Goal: Use online tool/utility: Utilize a website feature to perform a specific function

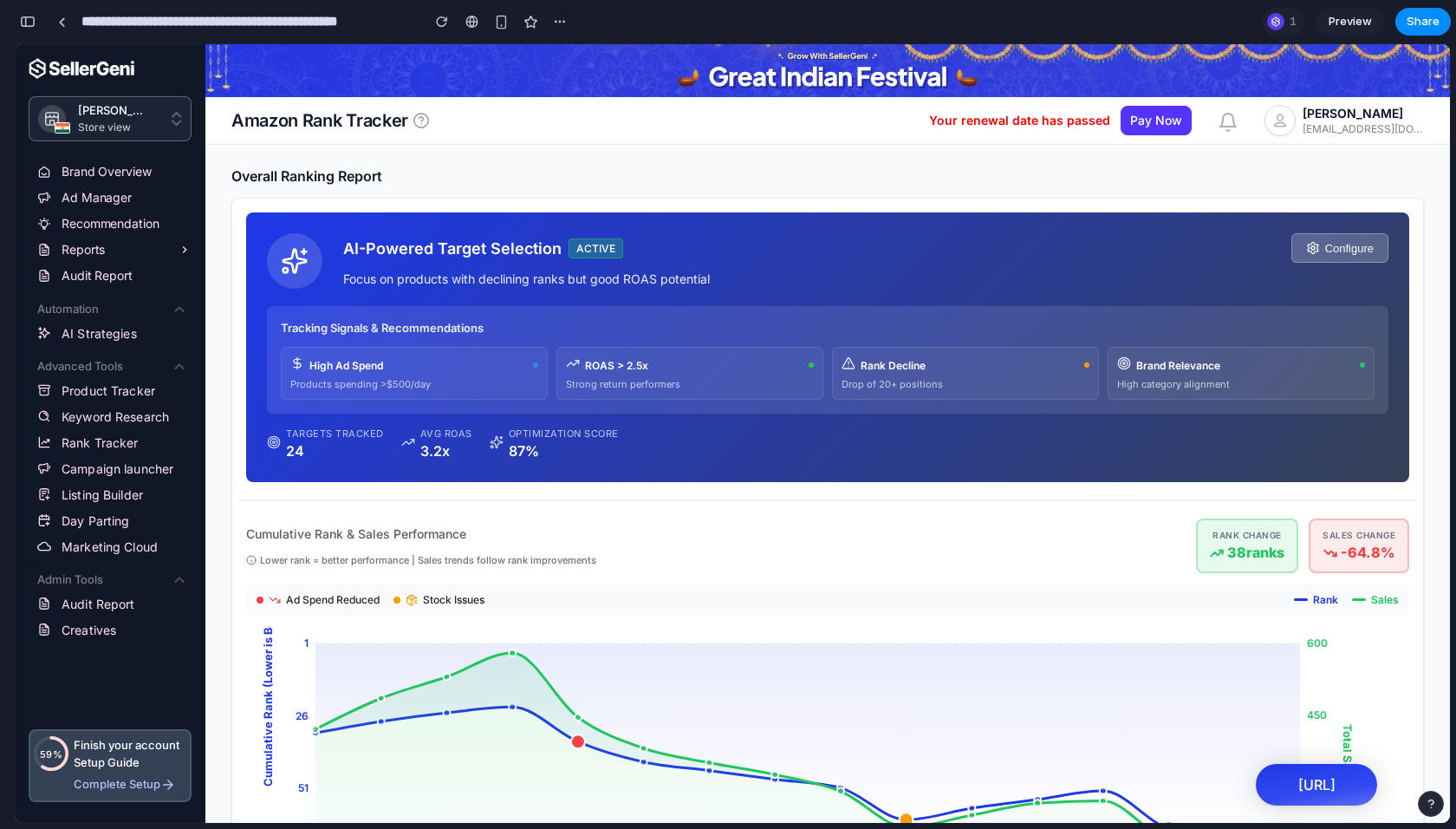
click at [62, 21] on div at bounding box center [62, 22] width 8 height 10
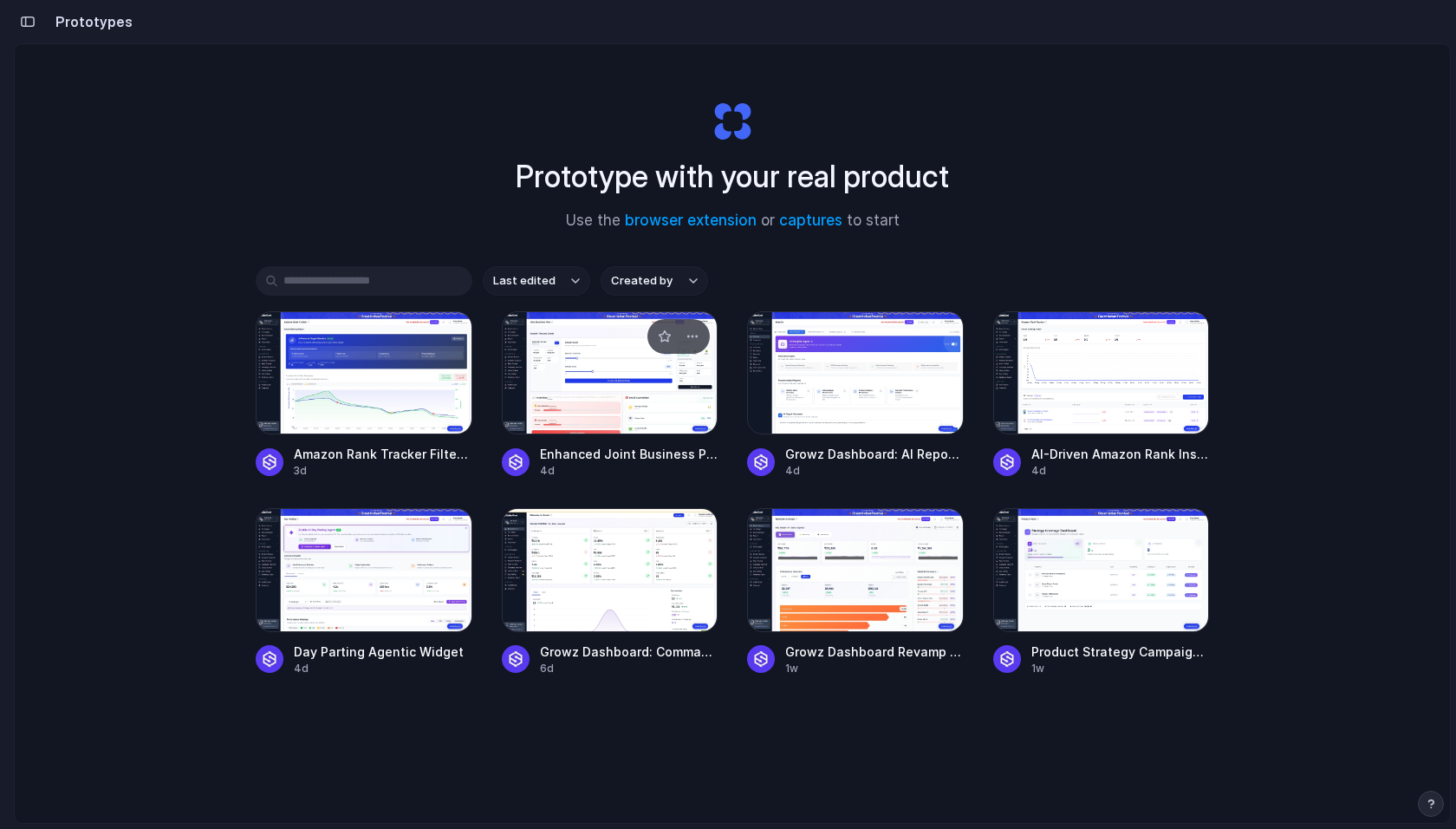
click at [603, 404] on div at bounding box center [610, 372] width 217 height 123
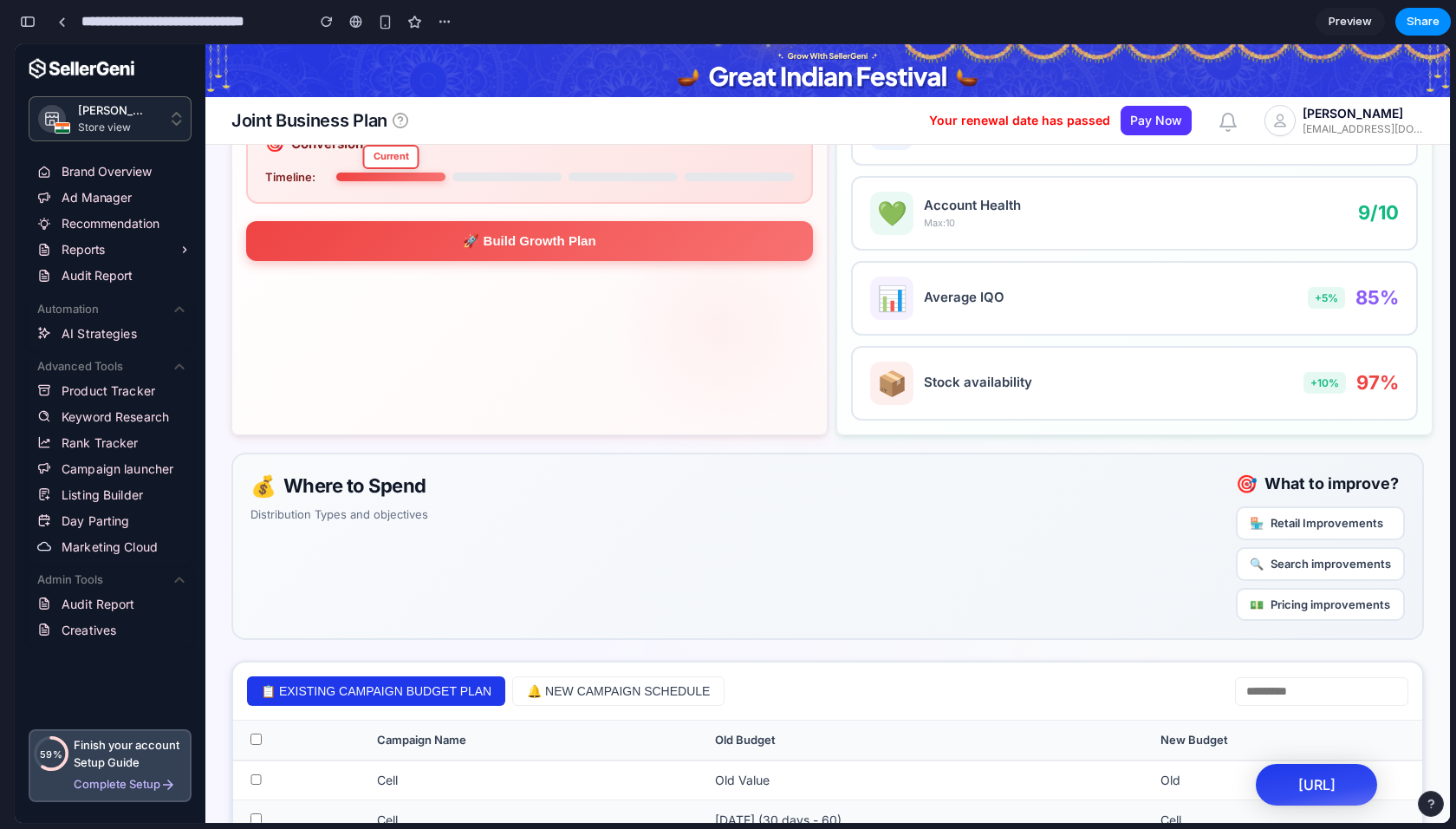
scroll to position [746, 0]
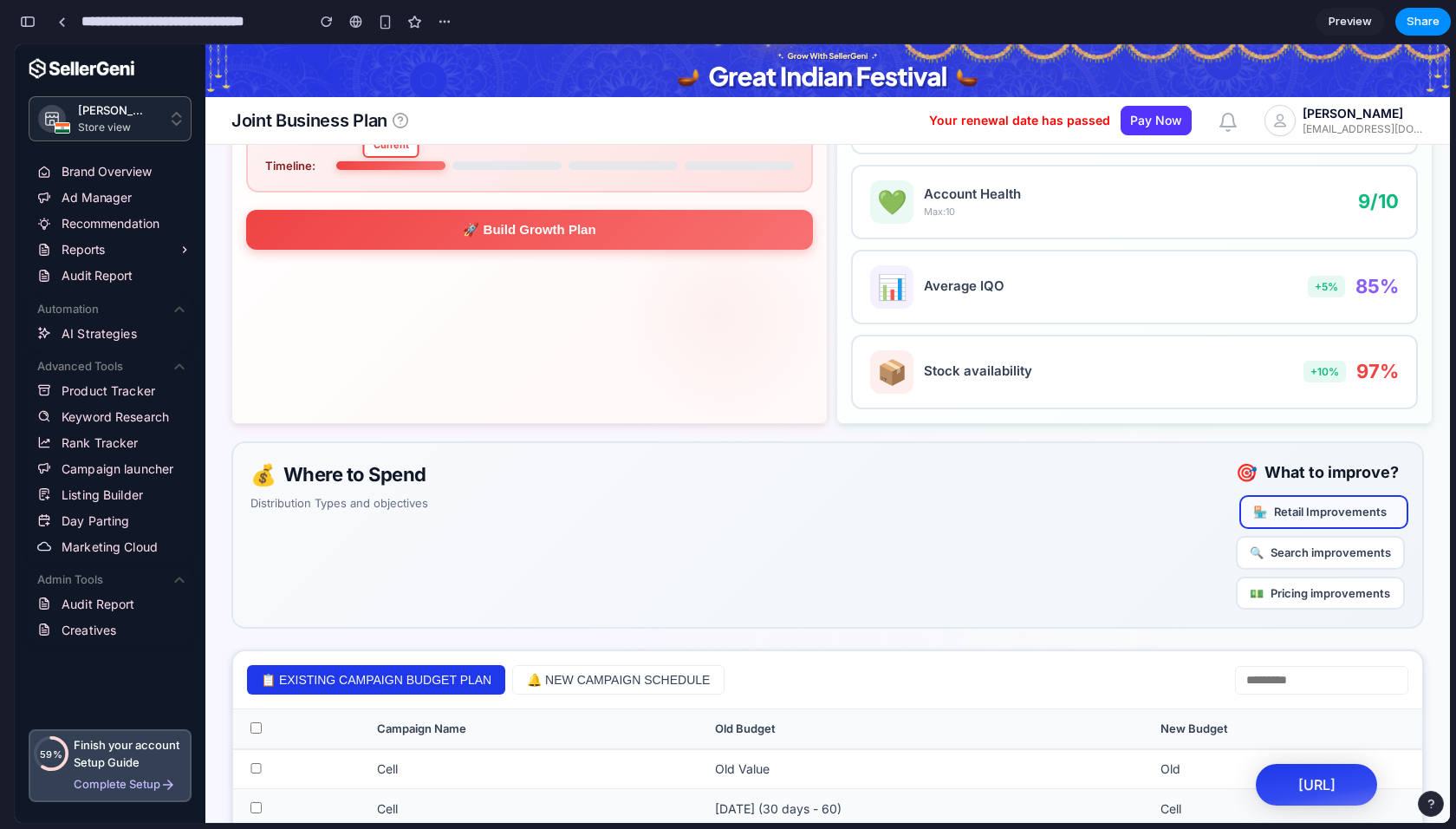
click at [1274, 513] on div "🏪 Retail Improvements" at bounding box center [1323, 511] width 169 height 33
click at [1277, 543] on div "🔍 Search improvements" at bounding box center [1320, 552] width 169 height 33
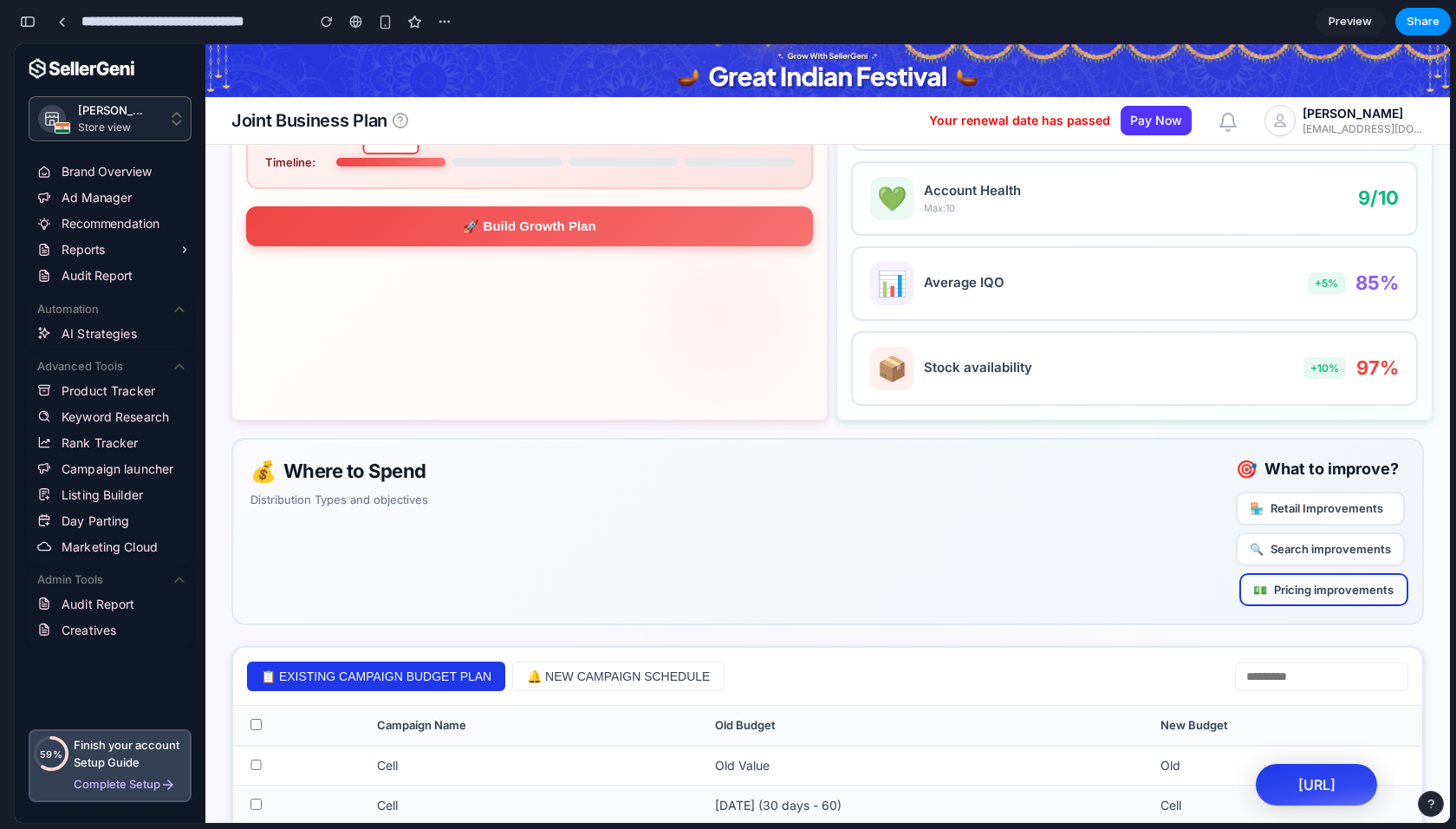
click at [1281, 586] on div "💵 Pricing improvements" at bounding box center [1323, 589] width 169 height 33
click at [708, 564] on div "💰 Where to Spend Distribution Types and objectives 🎯 What to improve? 🏪 Retail …" at bounding box center [827, 531] width 1192 height 187
click at [306, 491] on p "Distribution Types and objectives" at bounding box center [339, 499] width 178 height 16
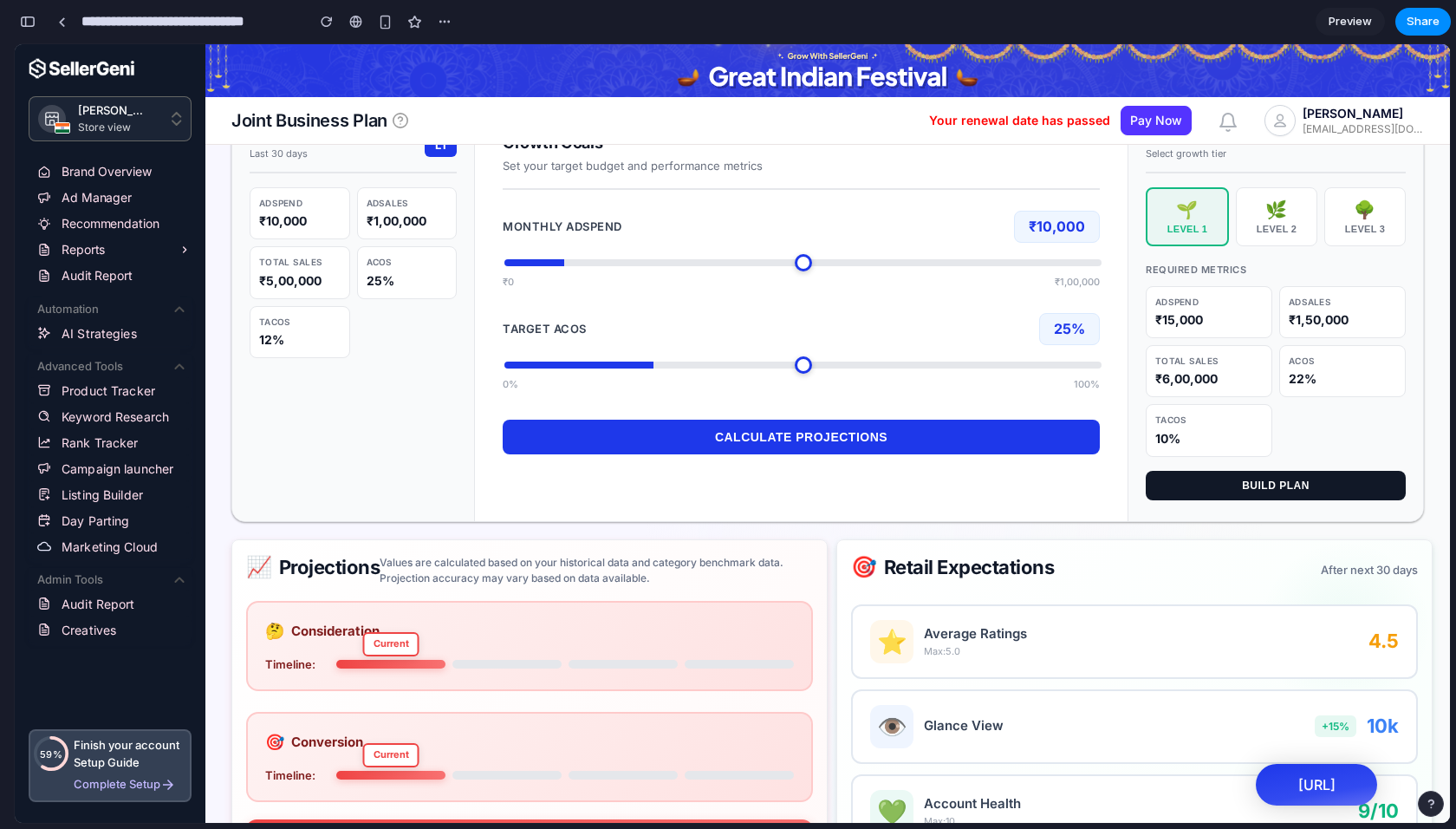
scroll to position [0, 0]
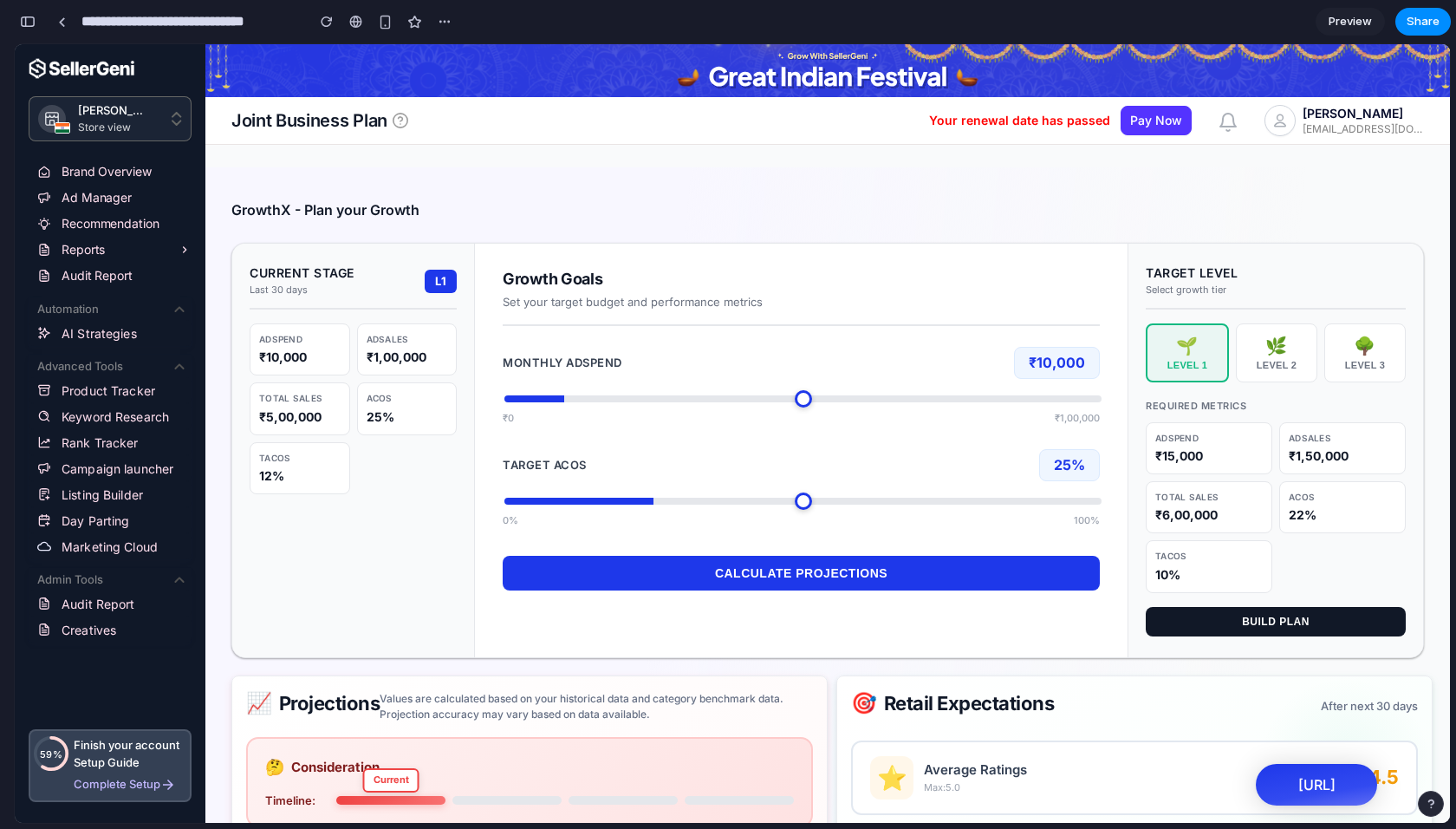
click at [640, 385] on div "Monthly AdSpend ₹ 10,000 ₹0 ₹1,00,000" at bounding box center [801, 386] width 597 height 79
click at [639, 389] on div "Monthly AdSpend ₹ 10,000 ₹0 ₹1,00,000" at bounding box center [801, 386] width 597 height 79
click at [638, 395] on input "range" at bounding box center [802, 398] width 597 height 7
click at [676, 400] on input "range" at bounding box center [802, 398] width 597 height 7
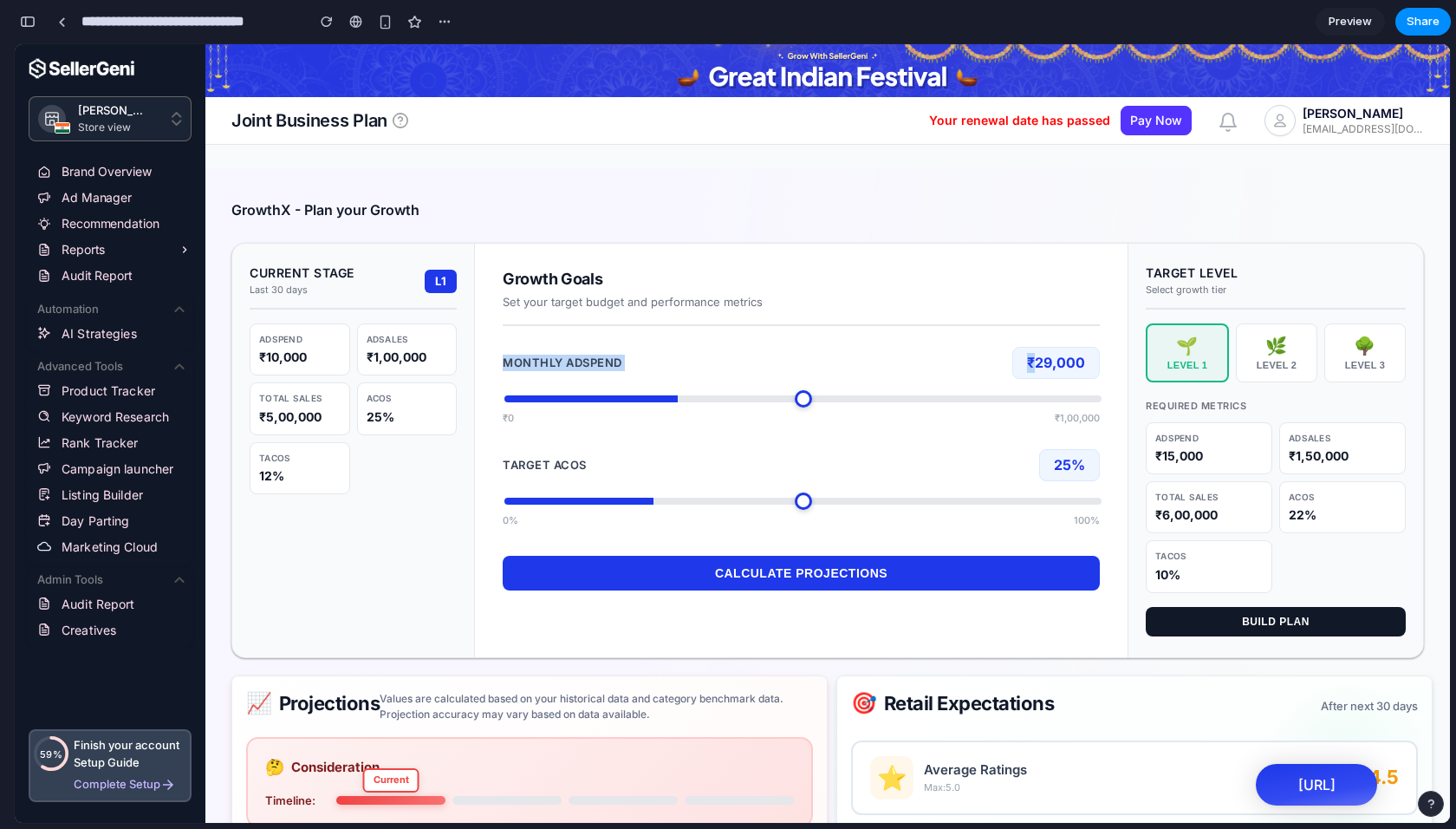
type input "*****"
click at [714, 401] on input "range" at bounding box center [802, 398] width 597 height 7
click at [727, 409] on div "Monthly AdSpend ₹ 36,000 ₹0 ₹1,00,000" at bounding box center [801, 386] width 597 height 79
click at [775, 364] on div "Monthly AdSpend ₹ 36,000" at bounding box center [801, 363] width 597 height 32
drag, startPoint x: 766, startPoint y: 494, endPoint x: 851, endPoint y: 493, distance: 85.0
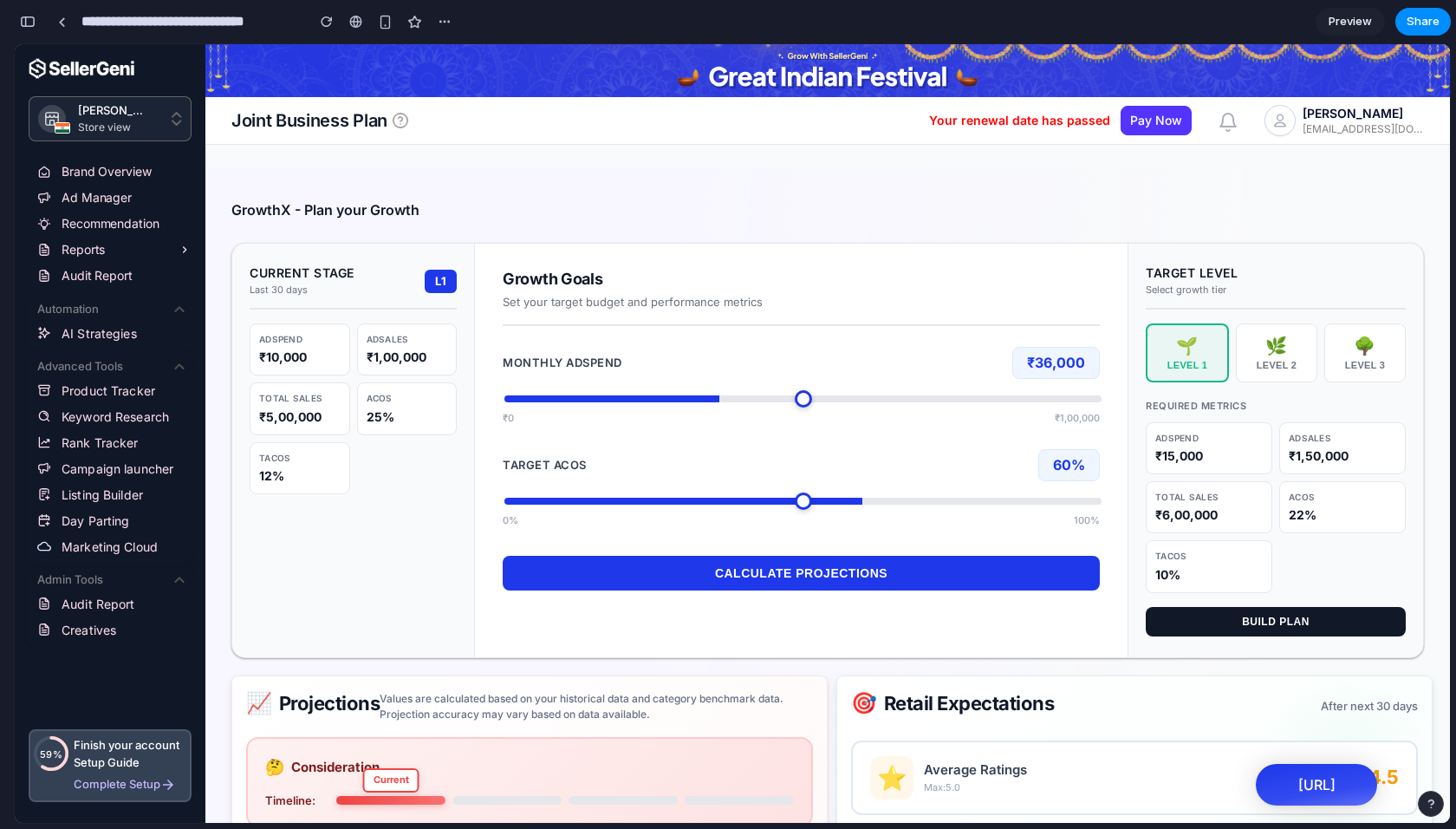
click at [851, 498] on input "range" at bounding box center [802, 500] width 597 height 7
click at [879, 501] on input "range" at bounding box center [802, 500] width 597 height 7
drag, startPoint x: 879, startPoint y: 501, endPoint x: 573, endPoint y: 512, distance: 306.2
type input "**"
click at [573, 504] on input "range" at bounding box center [802, 500] width 597 height 7
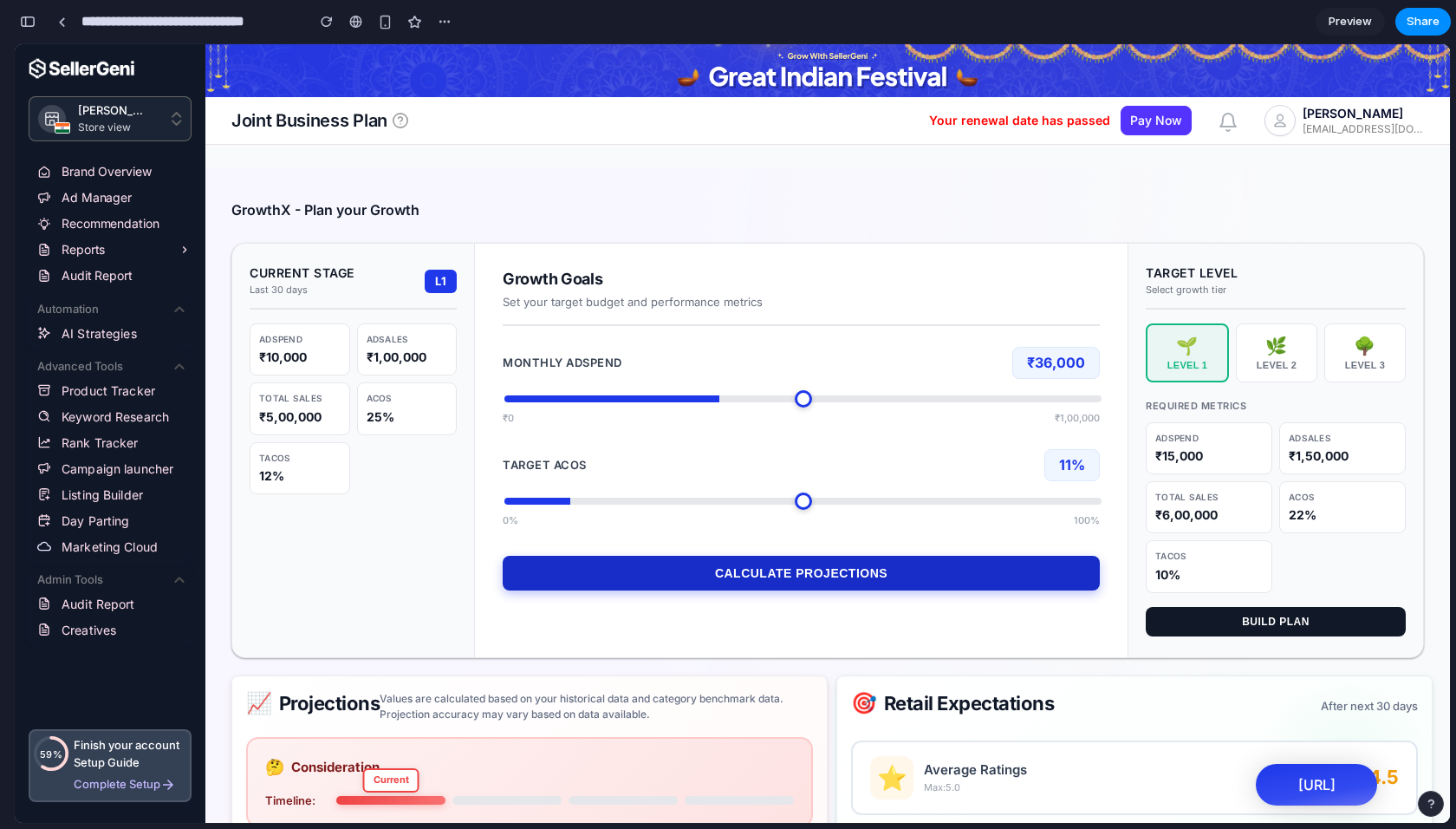
click at [718, 560] on button "Calculate Projections" at bounding box center [801, 573] width 597 height 34
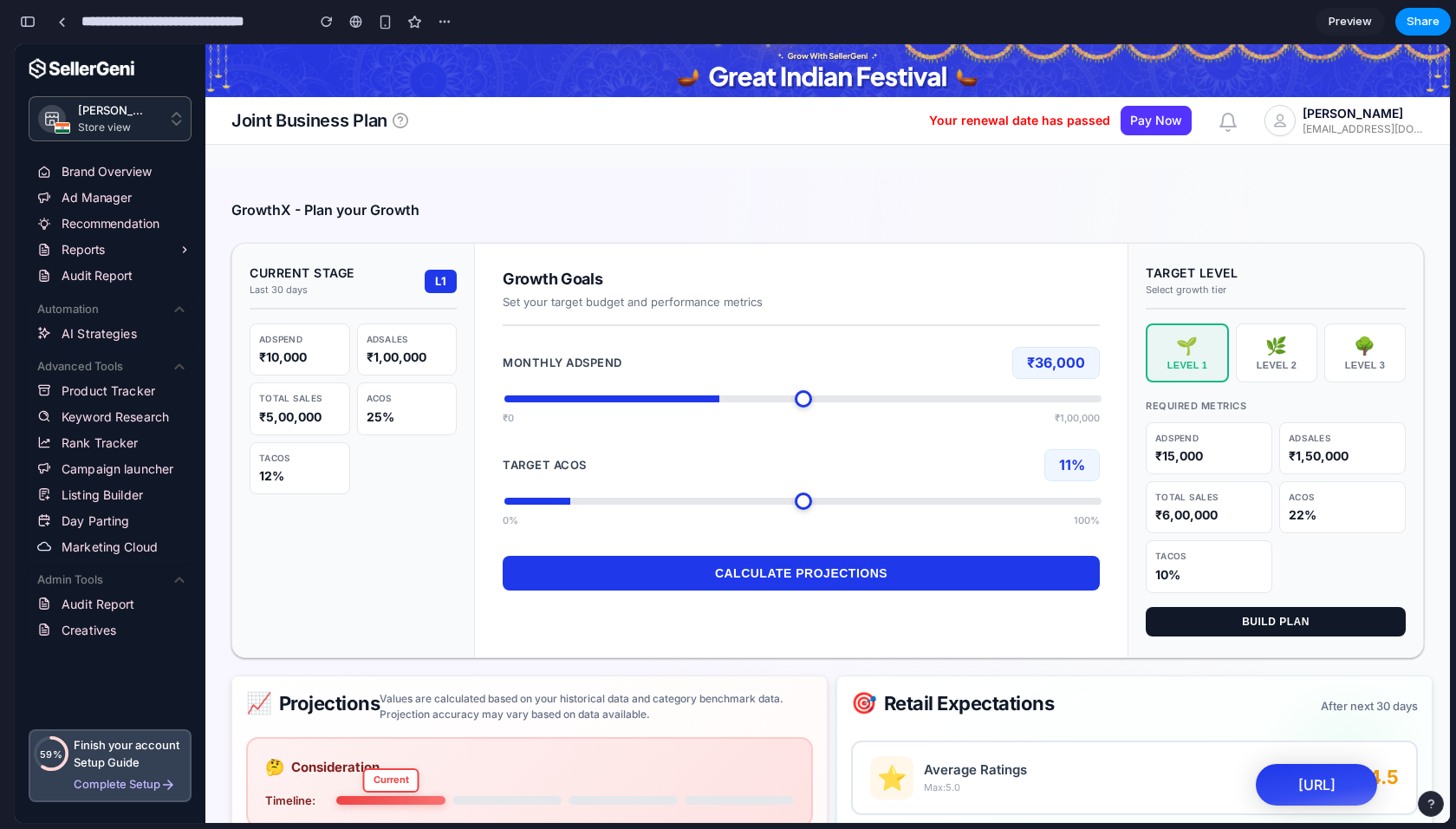
click at [842, 313] on div "Growth Goals Set your target budget and performance metrics" at bounding box center [801, 297] width 597 height 57
click at [406, 343] on div "AdSales" at bounding box center [407, 339] width 81 height 12
click at [320, 352] on div "₹10,000" at bounding box center [299, 357] width 81 height 17
click at [290, 400] on div "Total Sales" at bounding box center [299, 397] width 81 height 12
click at [390, 418] on div "25%" at bounding box center [407, 417] width 81 height 17
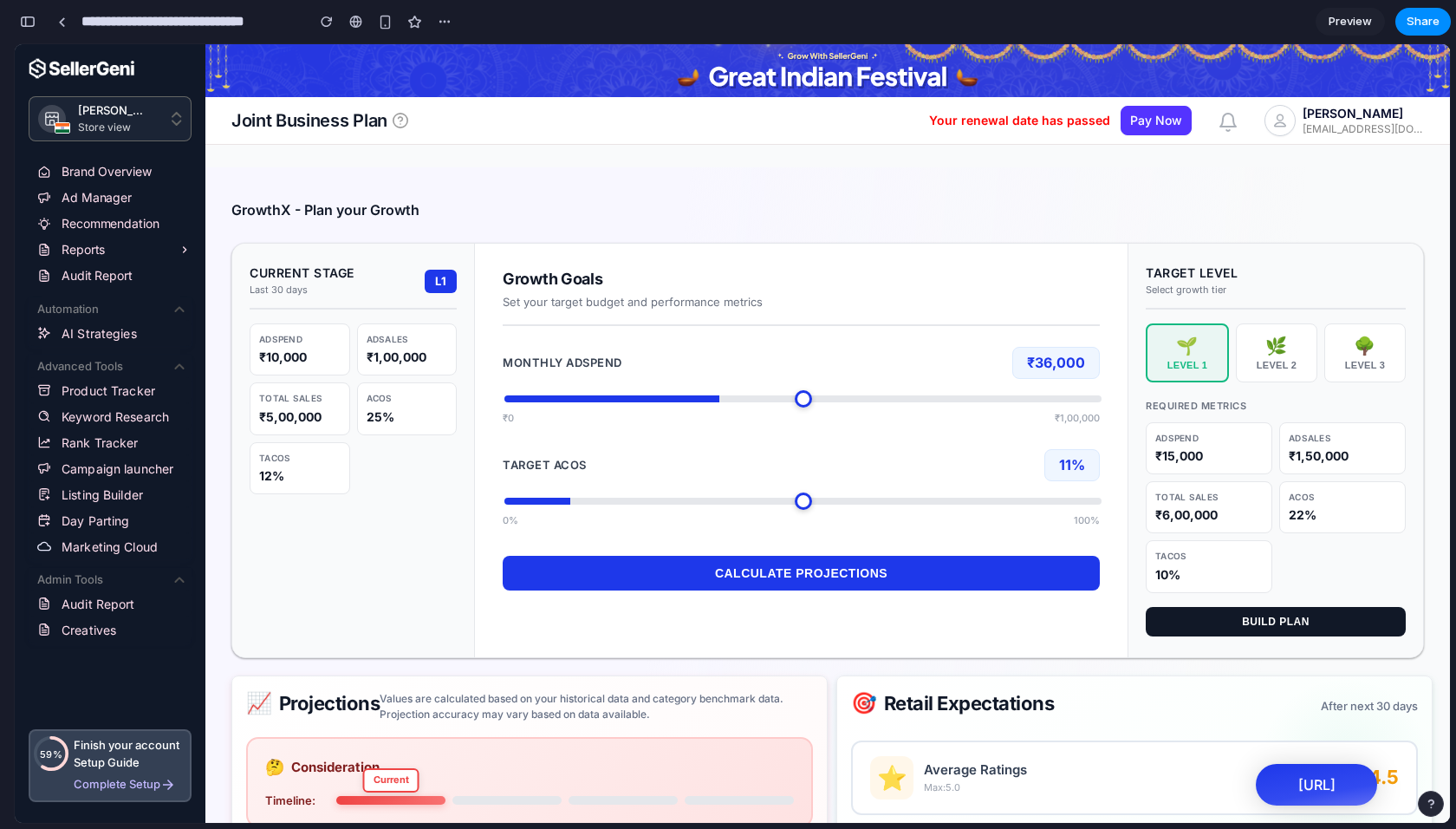
click at [232, 490] on div "Current Stage Last 30 days L1 Adspend ₹10,000 AdSales ₹1,00,000 Total Sales ₹5,…" at bounding box center [353, 450] width 243 height 413
click at [274, 478] on div "12%" at bounding box center [299, 476] width 81 height 17
click at [306, 400] on div "Total Sales" at bounding box center [299, 397] width 81 height 12
click at [304, 357] on div "₹10,000" at bounding box center [299, 357] width 81 height 17
click at [428, 349] on div "₹1,00,000" at bounding box center [407, 357] width 81 height 17
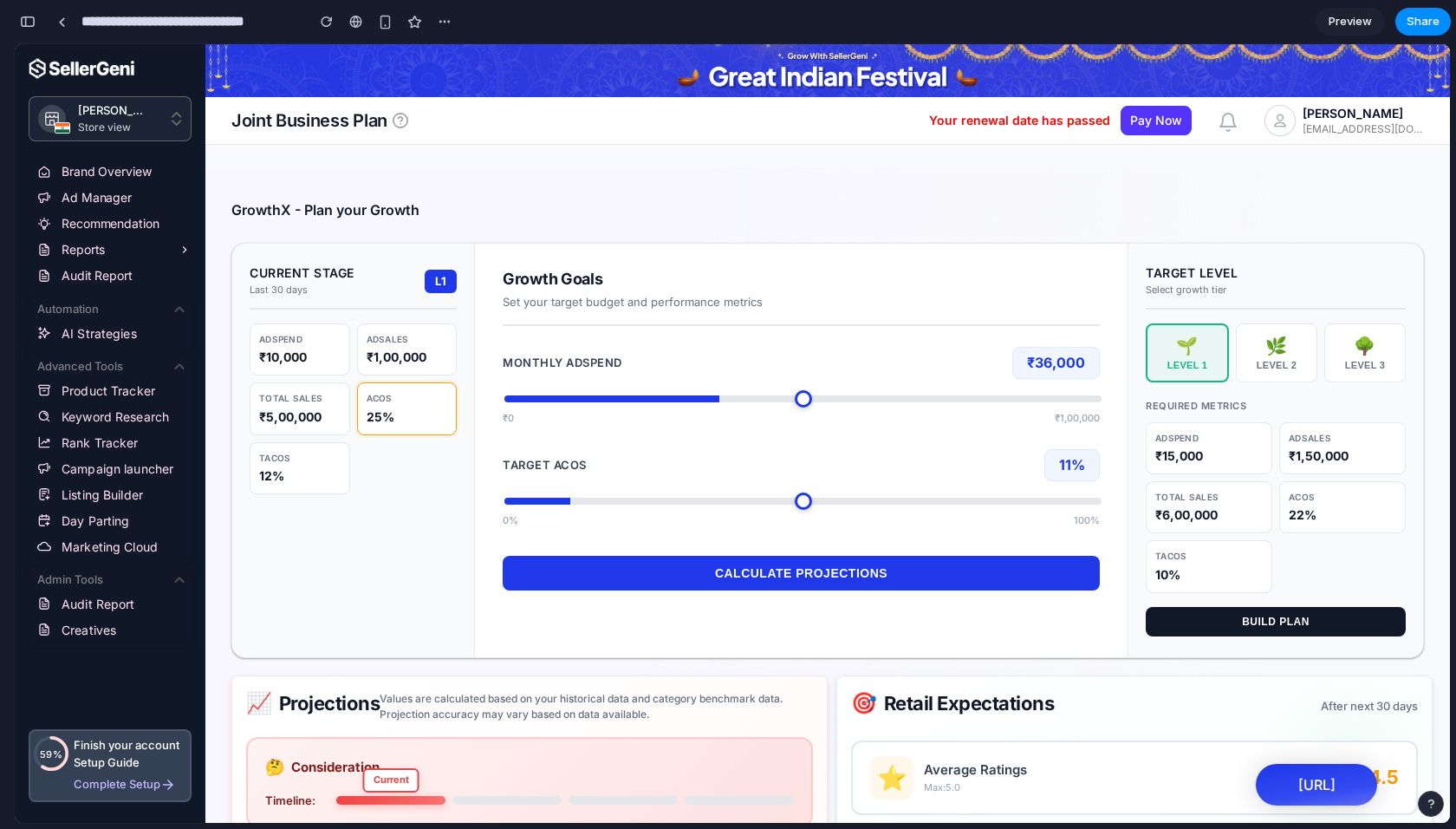
click at [395, 415] on div "25%" at bounding box center [407, 417] width 81 height 17
click at [296, 431] on div "Total Sales ₹5,00,000" at bounding box center [299, 408] width 100 height 52
click at [286, 463] on div "TACOS 12%" at bounding box center [299, 468] width 100 height 52
click at [325, 317] on div "Current Stage Last 30 days L1 Adspend ₹10,000 AdSales ₹1,00,000 Total Sales ₹5,…" at bounding box center [353, 450] width 243 height 413
click at [318, 338] on div "Adspend" at bounding box center [299, 339] width 81 height 12
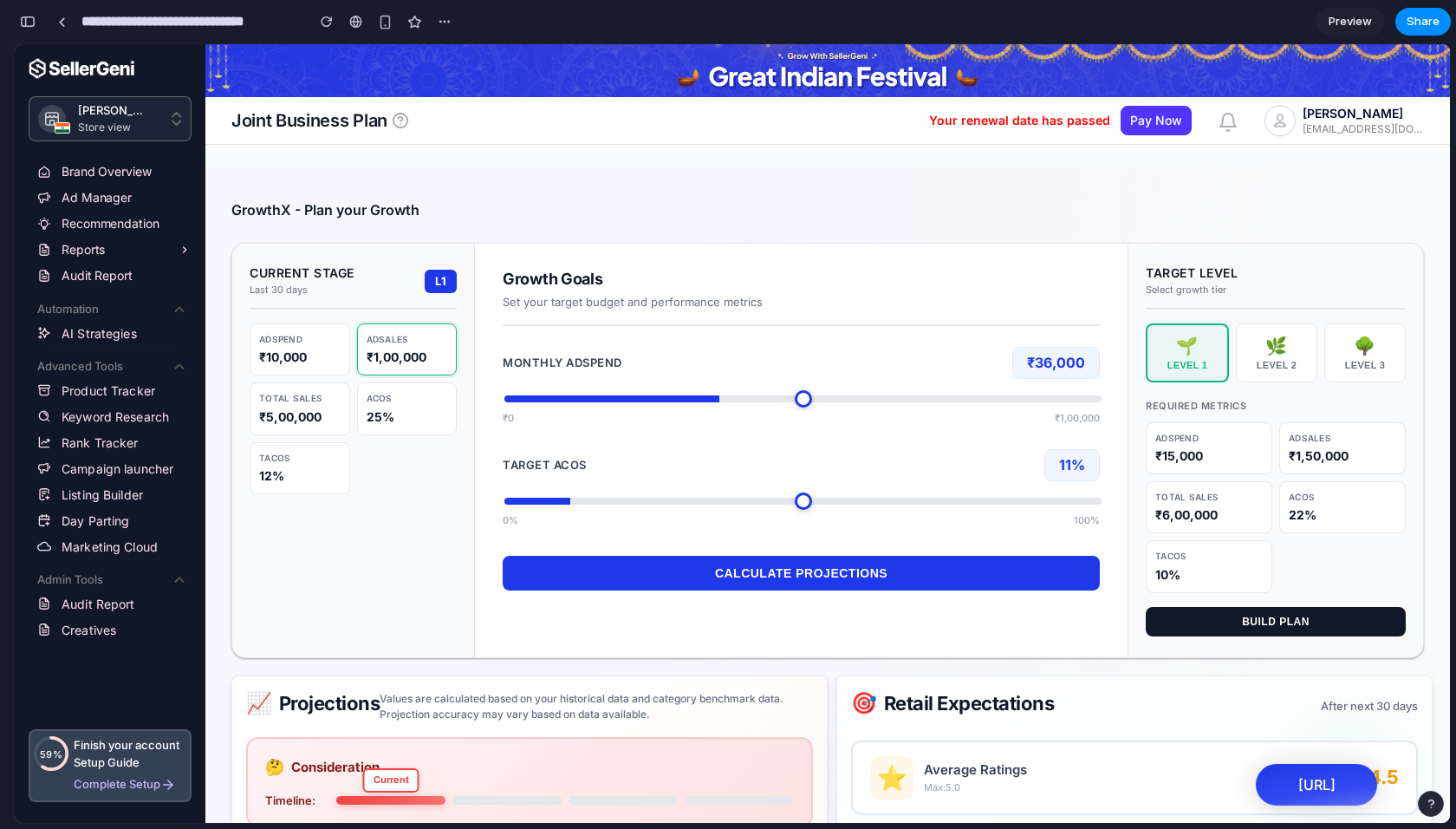
drag, startPoint x: 426, startPoint y: 343, endPoint x: 418, endPoint y: 359, distance: 17.9
click at [426, 343] on div "AdSales" at bounding box center [407, 339] width 81 height 12
click at [403, 402] on div "ACOS 25%" at bounding box center [407, 408] width 100 height 52
click at [298, 414] on div "₹5,00,000" at bounding box center [299, 417] width 81 height 17
drag, startPoint x: 284, startPoint y: 338, endPoint x: 273, endPoint y: 496, distance: 158.4
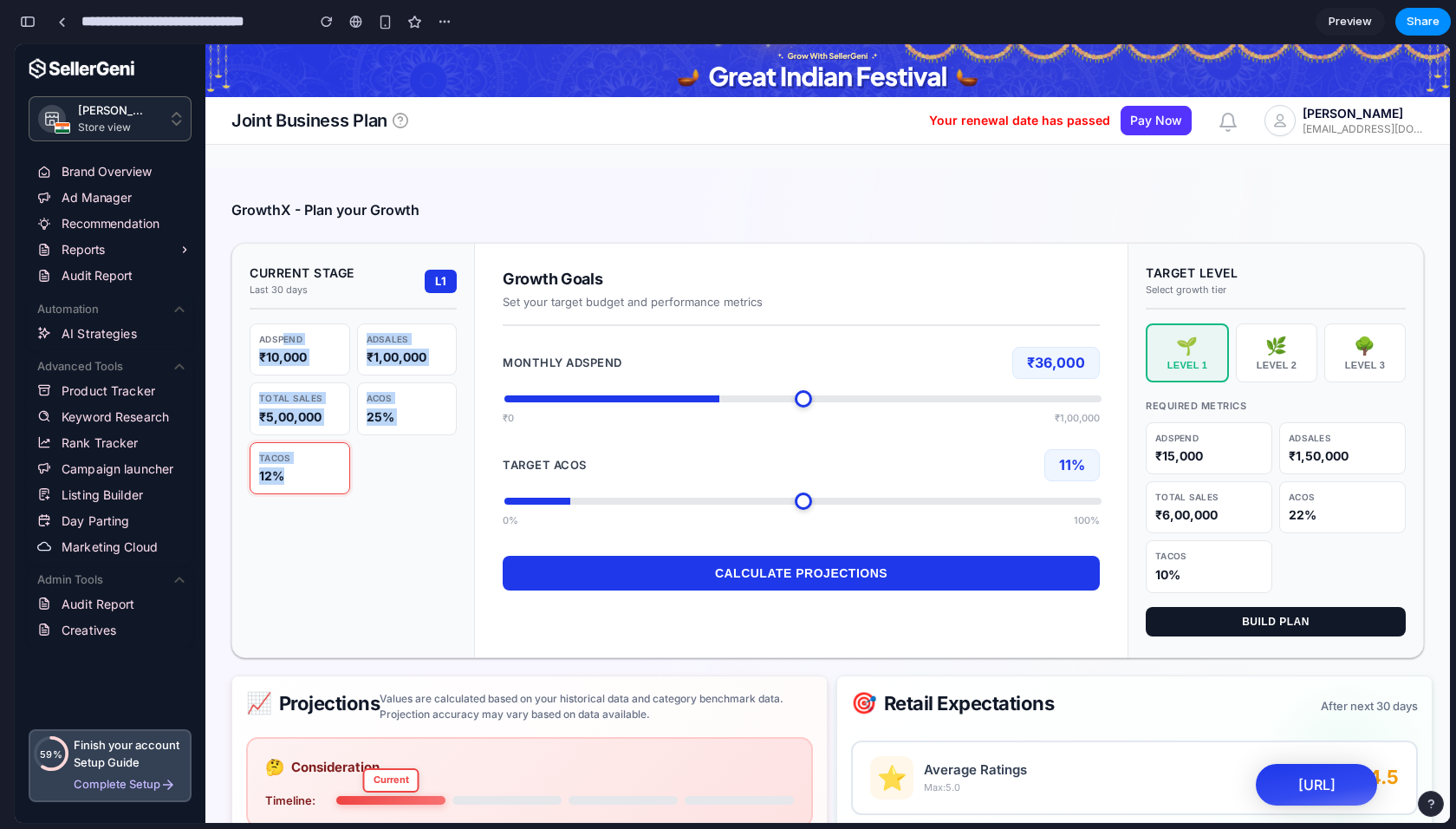
click at [273, 496] on div "Current Stage Last 30 days L1 Adspend ₹10,000 AdSales ₹1,00,000 Total Sales ₹5,…" at bounding box center [353, 450] width 243 height 413
click at [343, 521] on div "Current Stage Last 30 days L1 Adspend ₹10,000 AdSales ₹1,00,000 Total Sales ₹5,…" at bounding box center [353, 450] width 243 height 413
click at [395, 475] on div "Adspend ₹10,000 AdSales ₹1,00,000 Total Sales ₹5,00,000 ACOS 25% TACOS 12%" at bounding box center [352, 409] width 207 height 171
click at [291, 475] on div "12%" at bounding box center [299, 476] width 81 height 17
click at [300, 415] on div "₹5,00,000" at bounding box center [299, 417] width 81 height 17
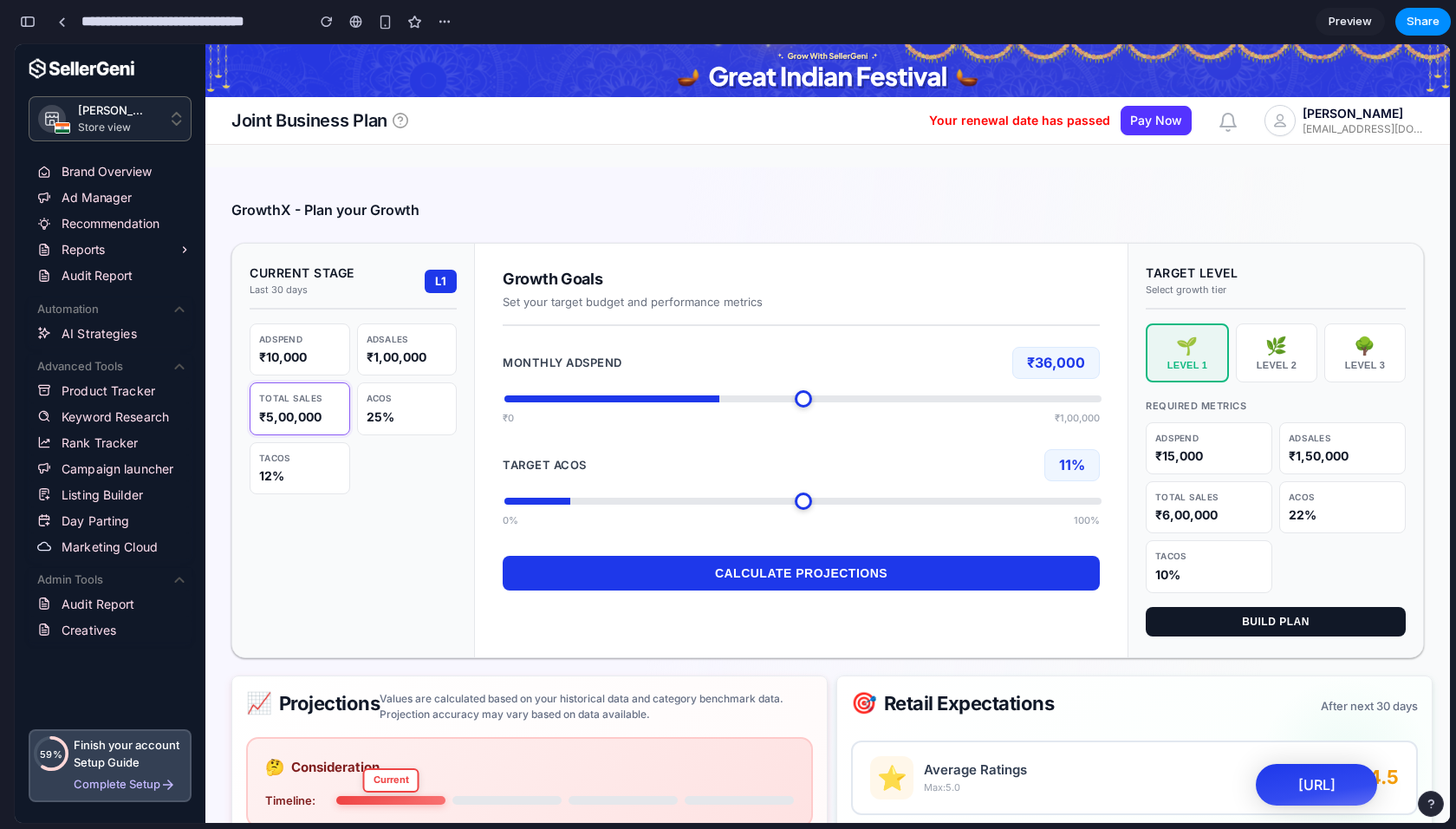
click at [369, 409] on div "25%" at bounding box center [407, 417] width 81 height 17
click at [377, 366] on div "AdSales ₹1,00,000" at bounding box center [407, 350] width 100 height 52
click at [307, 354] on div "₹10,000" at bounding box center [299, 357] width 81 height 17
click at [1324, 351] on button "🌳 Level 3" at bounding box center [1364, 353] width 81 height 59
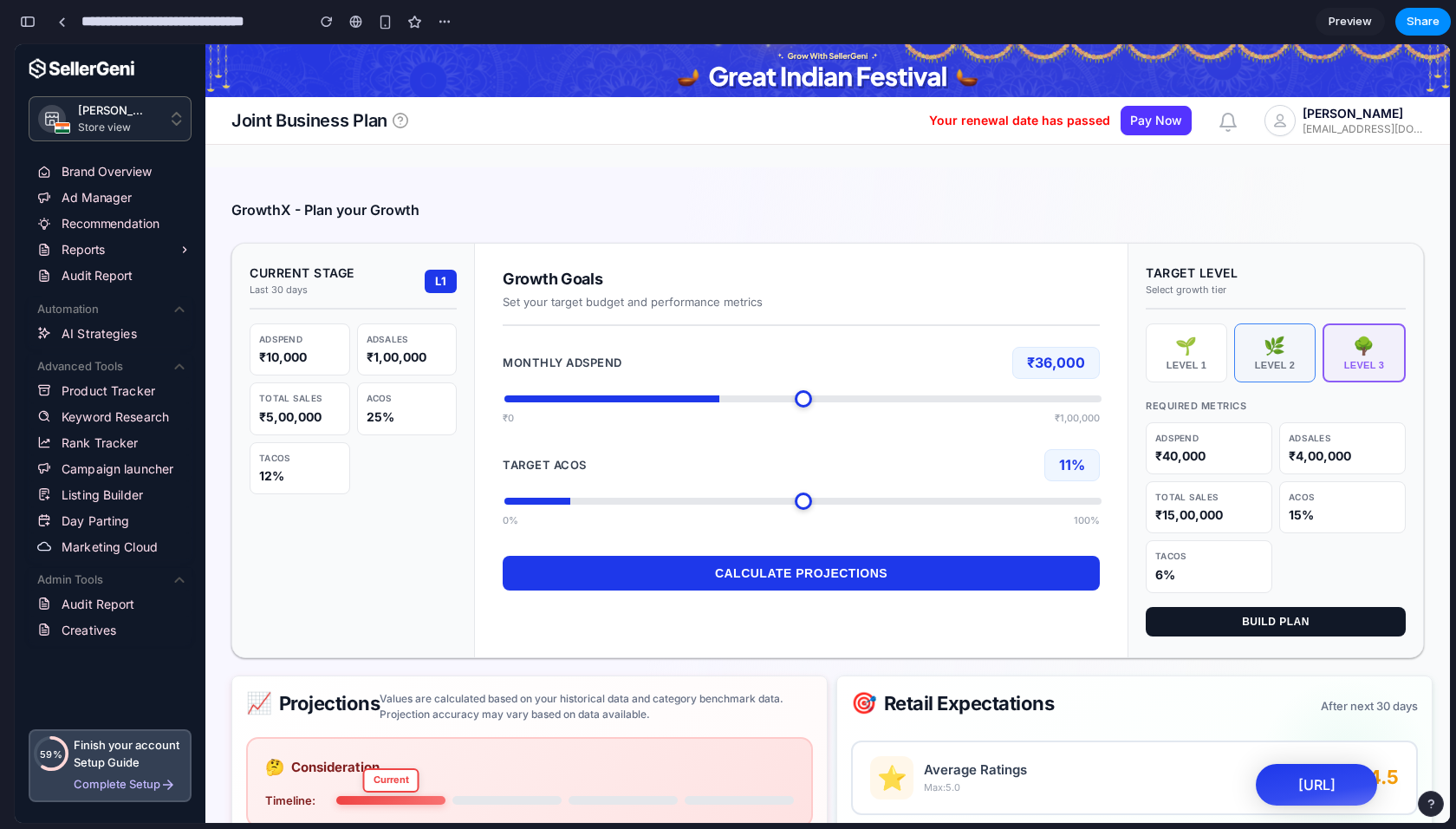
click at [1296, 354] on button "🌿 Level 2" at bounding box center [1275, 353] width 81 height 59
click at [1371, 360] on div "Level 3" at bounding box center [1364, 365] width 66 height 11
click at [1196, 353] on div "🌱" at bounding box center [1186, 346] width 66 height 21
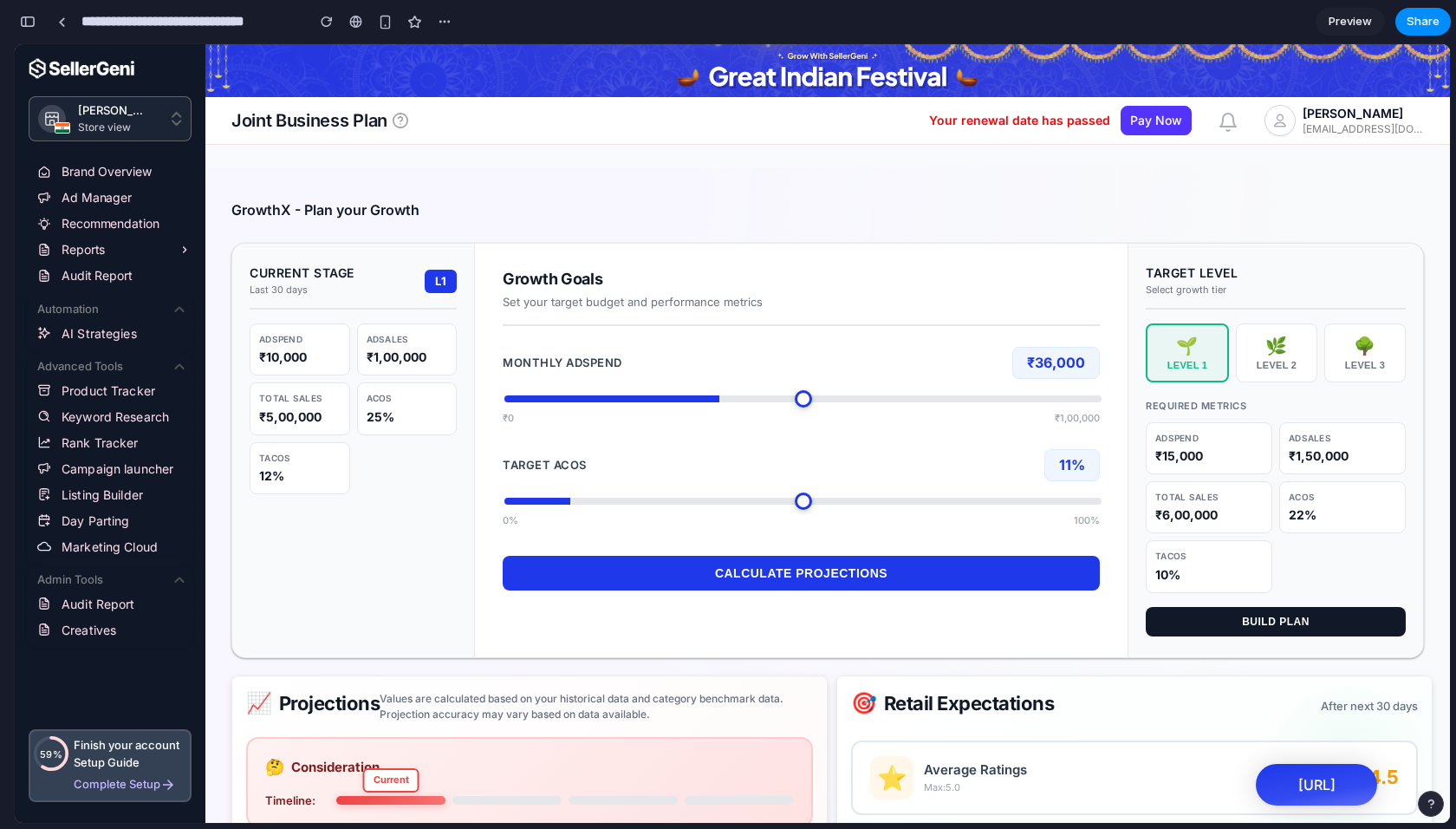
click at [338, 536] on div "Current Stage Last 30 days L1 Adspend ₹10,000 AdSales ₹1,00,000 Total Sales ₹5,…" at bounding box center [353, 450] width 243 height 413
click at [1283, 354] on div "🌿" at bounding box center [1277, 346] width 66 height 21
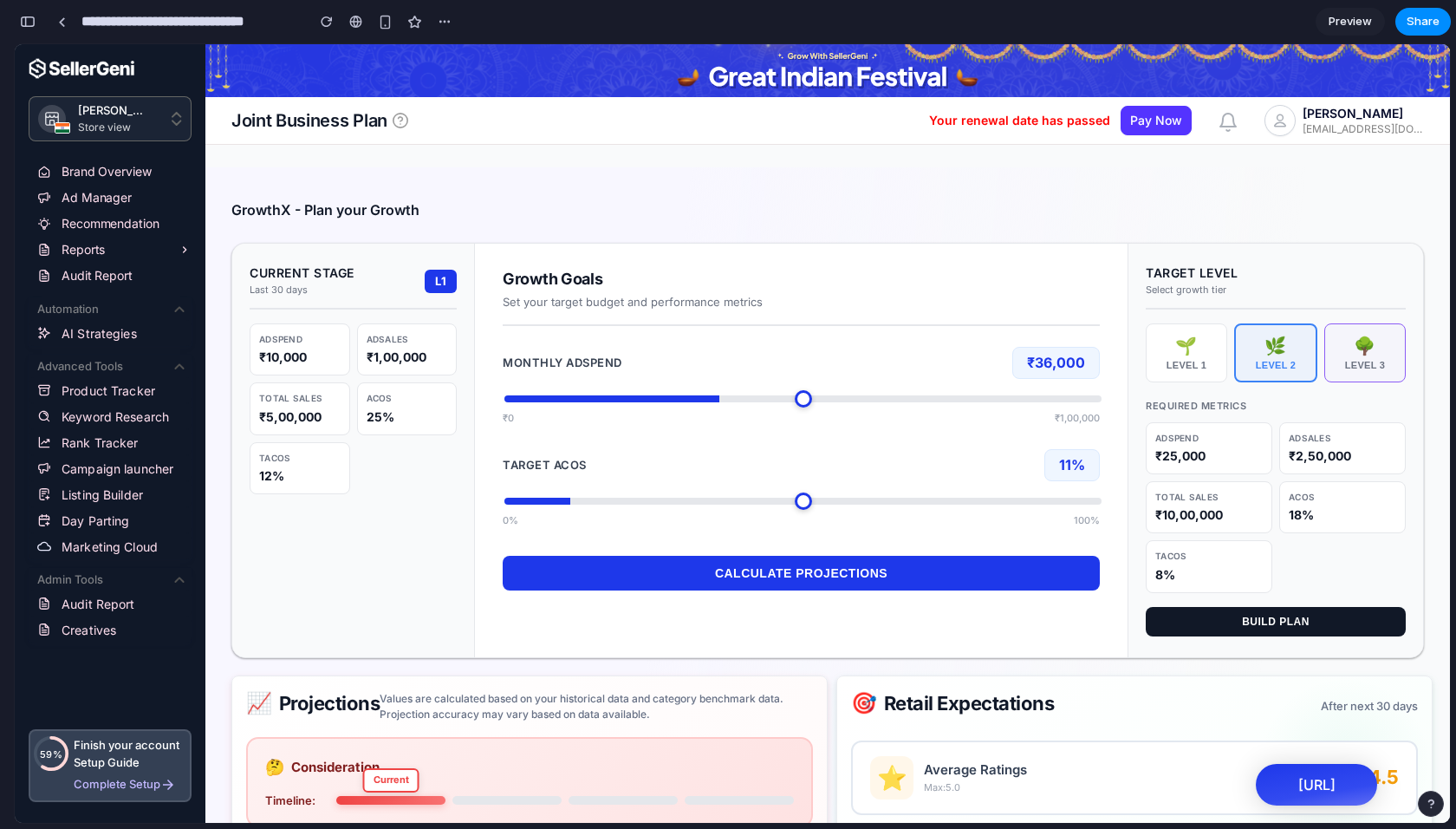
click at [1354, 354] on div "🌳" at bounding box center [1364, 346] width 66 height 21
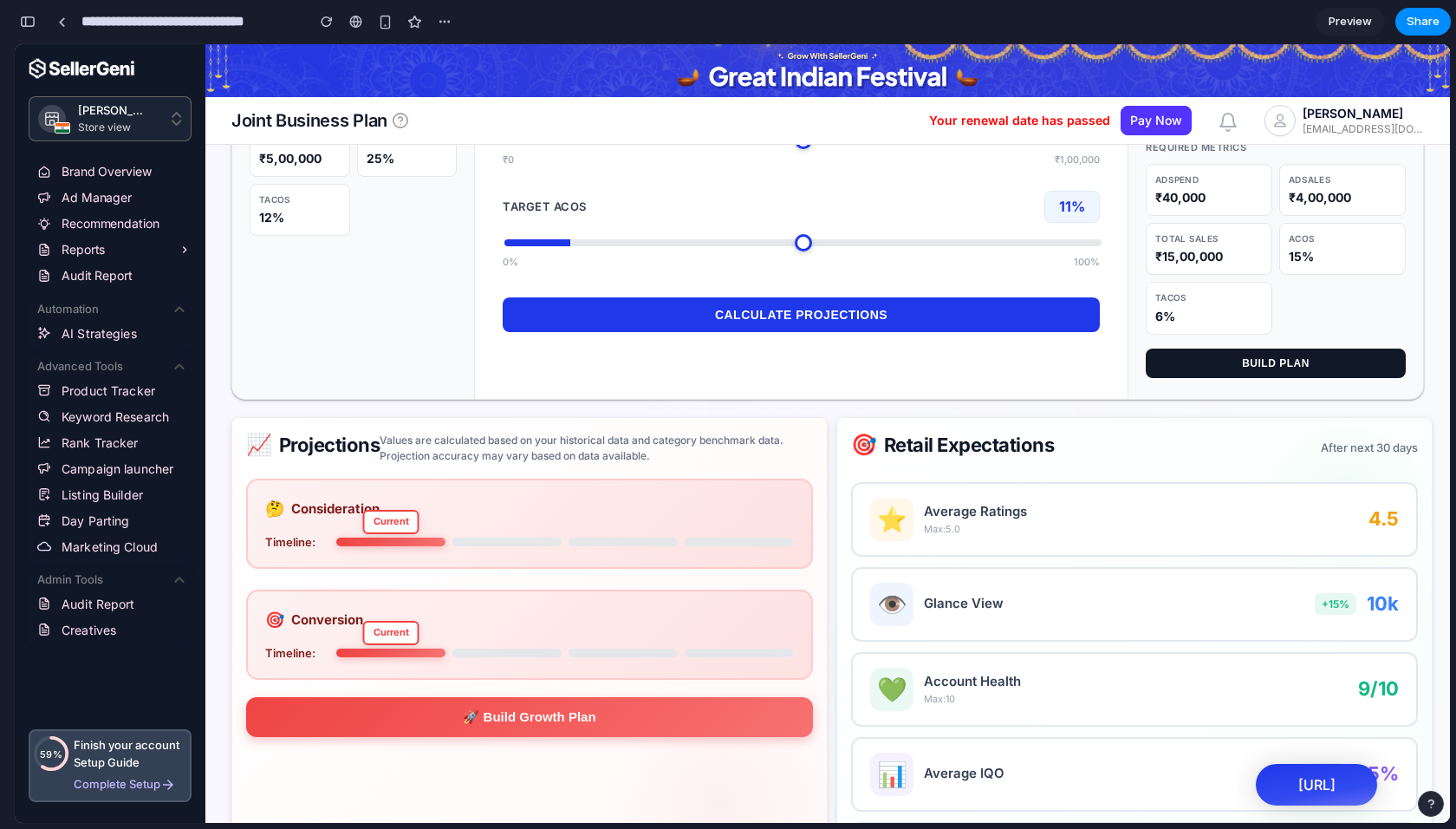
scroll to position [276, 0]
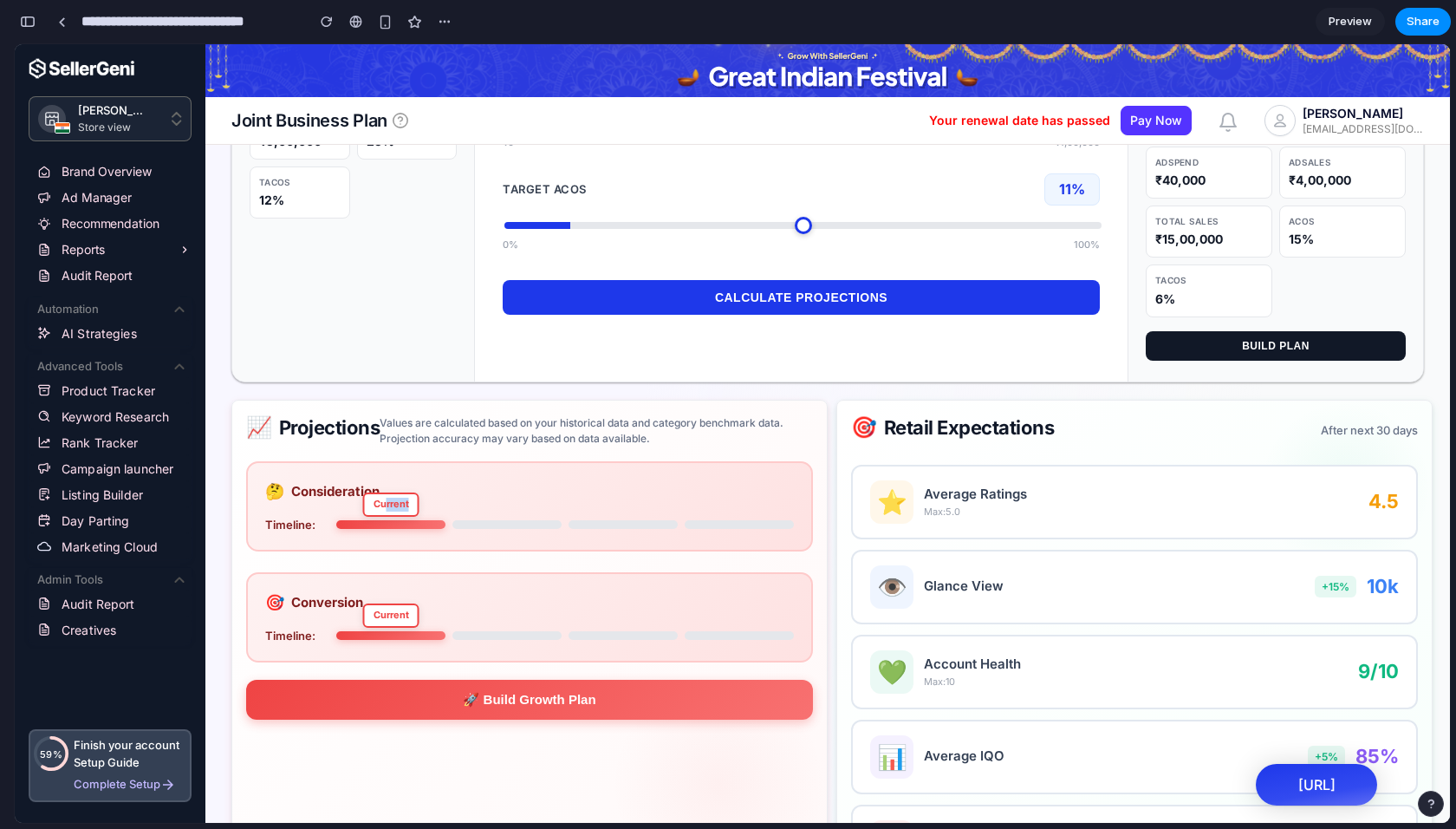
drag, startPoint x: 383, startPoint y: 499, endPoint x: 525, endPoint y: 513, distance: 142.7
click at [521, 510] on div "🤔 Consideration Timeline: Current" at bounding box center [530, 506] width 567 height 90
click at [521, 520] on div "Stage 2" at bounding box center [507, 524] width 109 height 11
click at [605, 521] on div "Stage 3" at bounding box center [623, 524] width 109 height 11
click at [747, 522] on div at bounding box center [739, 524] width 109 height 9
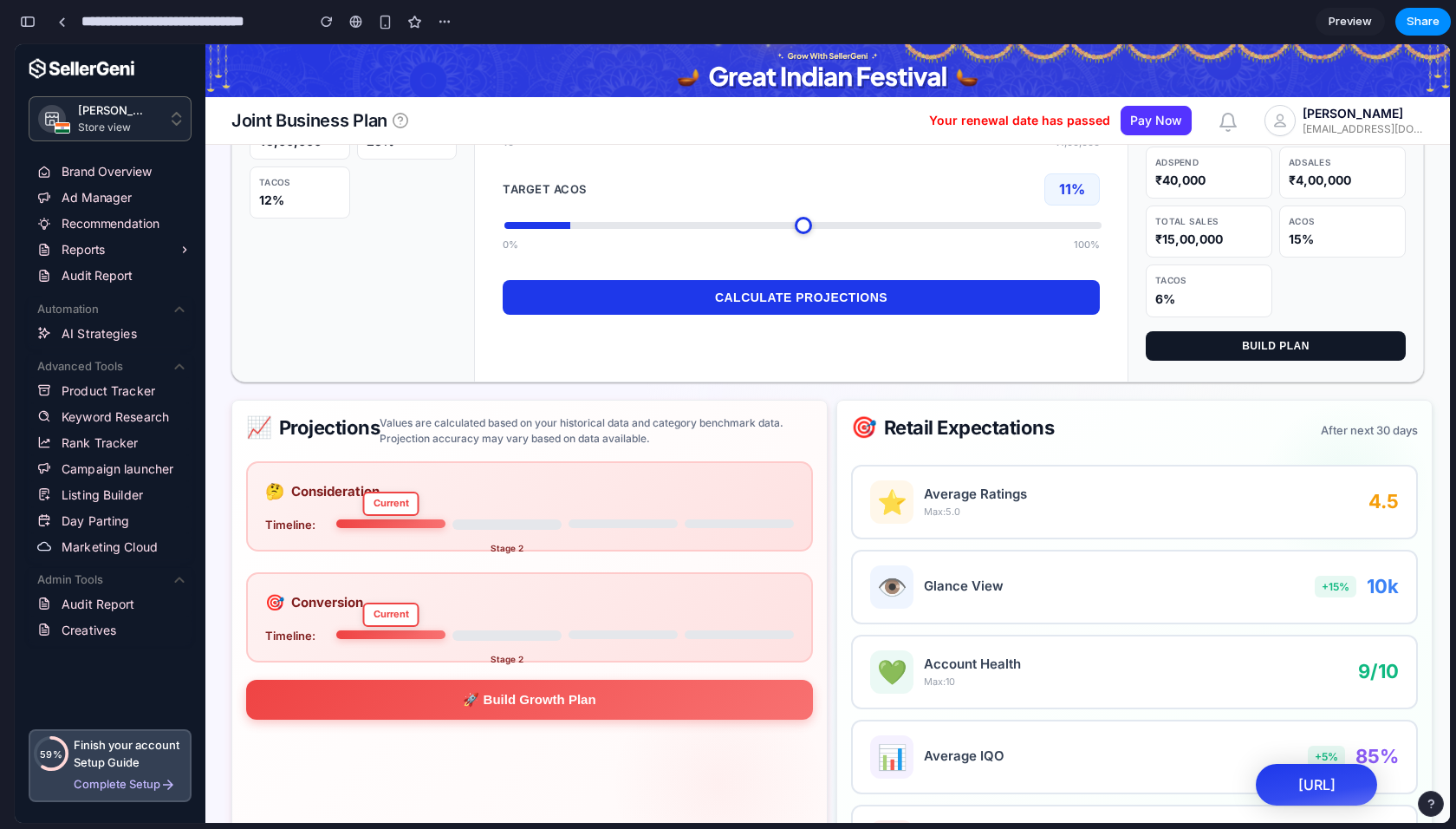
click at [486, 634] on div "Stage 2" at bounding box center [507, 635] width 109 height 11
click at [601, 635] on div "Stage 3" at bounding box center [623, 635] width 109 height 11
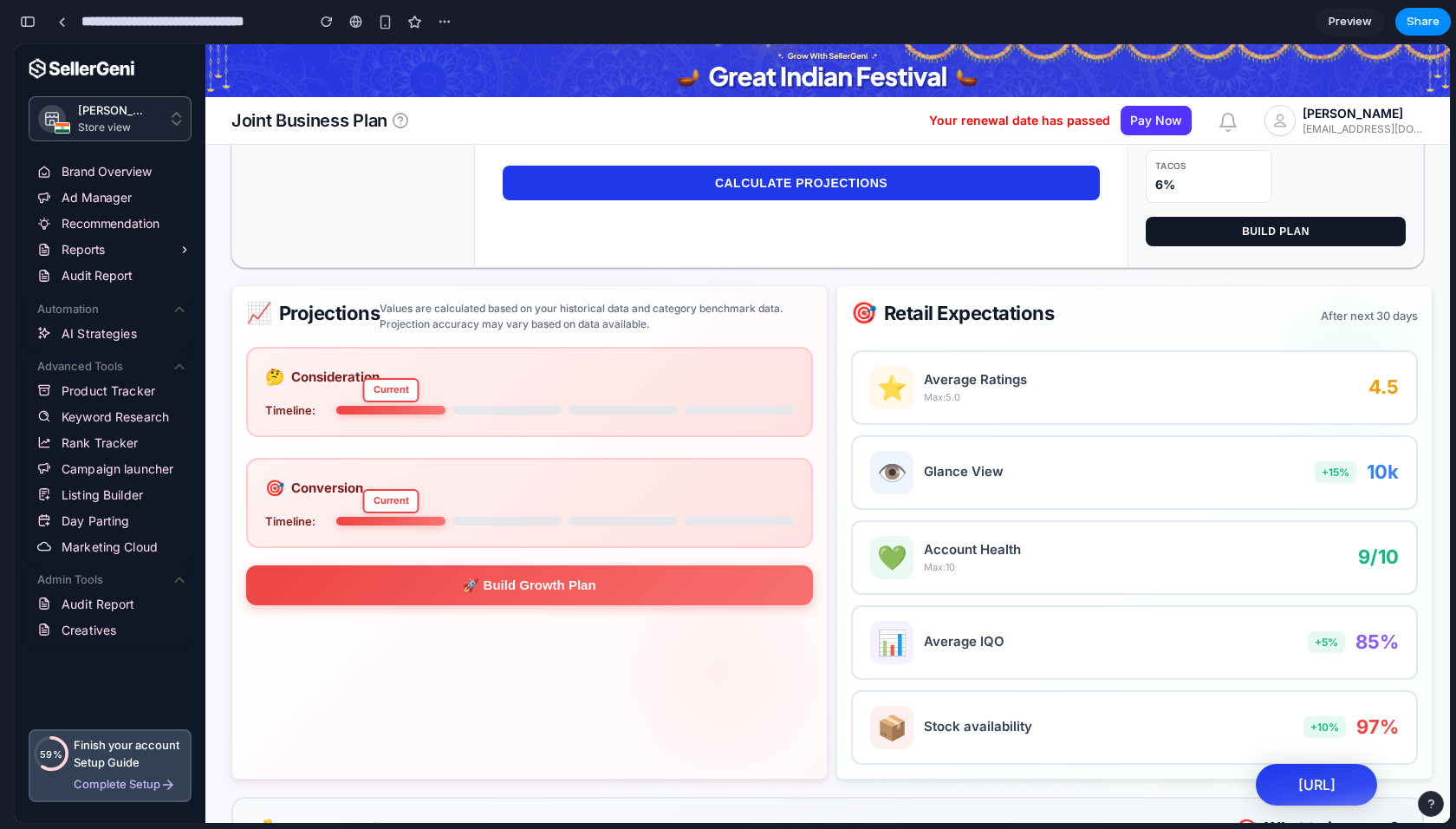
scroll to position [425, 0]
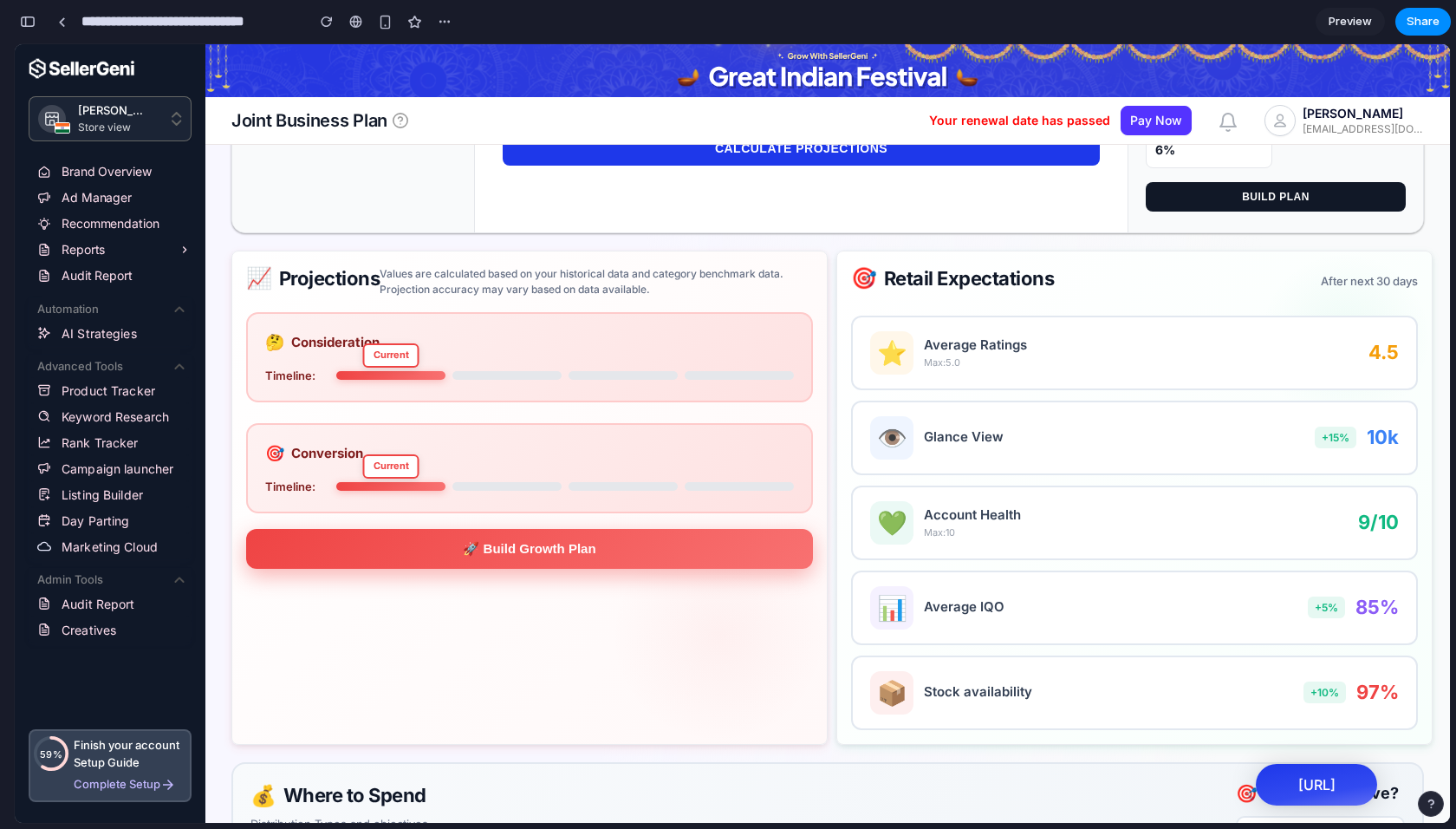
click at [508, 541] on button "🚀 Build Growth Plan" at bounding box center [530, 549] width 567 height 40
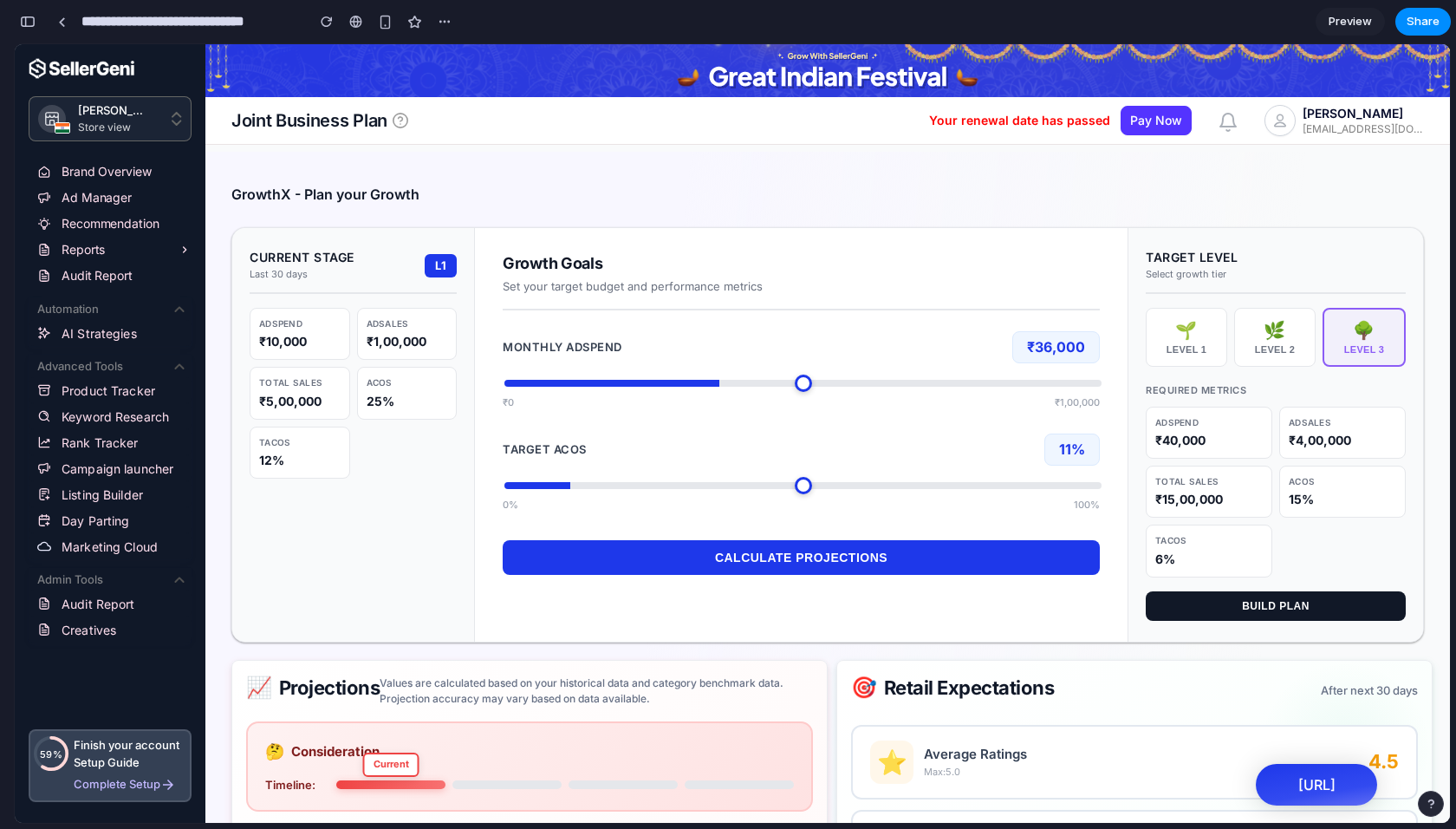
scroll to position [0, 0]
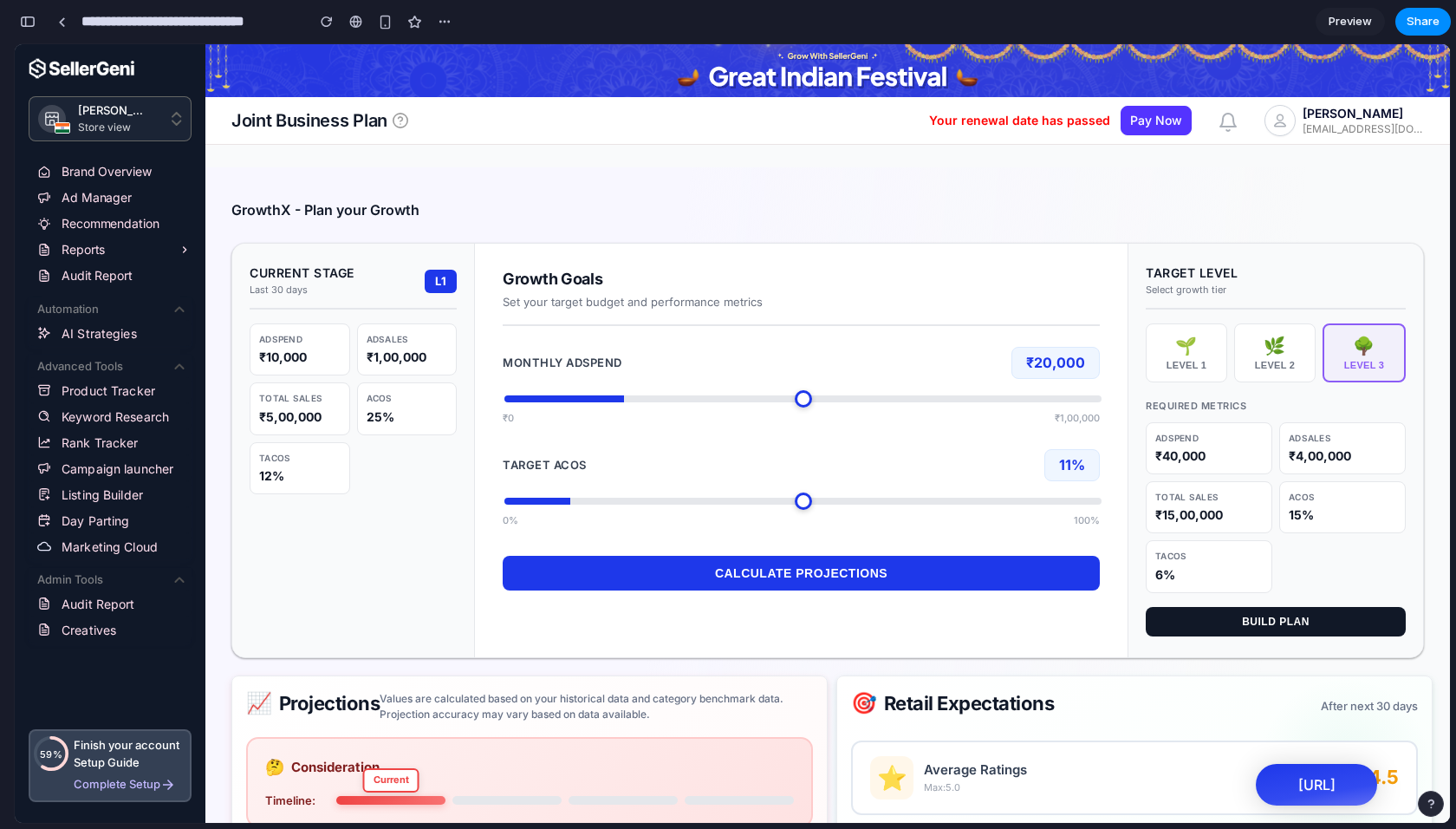
click at [623, 397] on input "range" at bounding box center [802, 398] width 597 height 7
type input "*****"
click at [598, 402] on input "range" at bounding box center [802, 398] width 597 height 7
drag, startPoint x: 581, startPoint y: 500, endPoint x: 567, endPoint y: 503, distance: 14.3
type input "**"
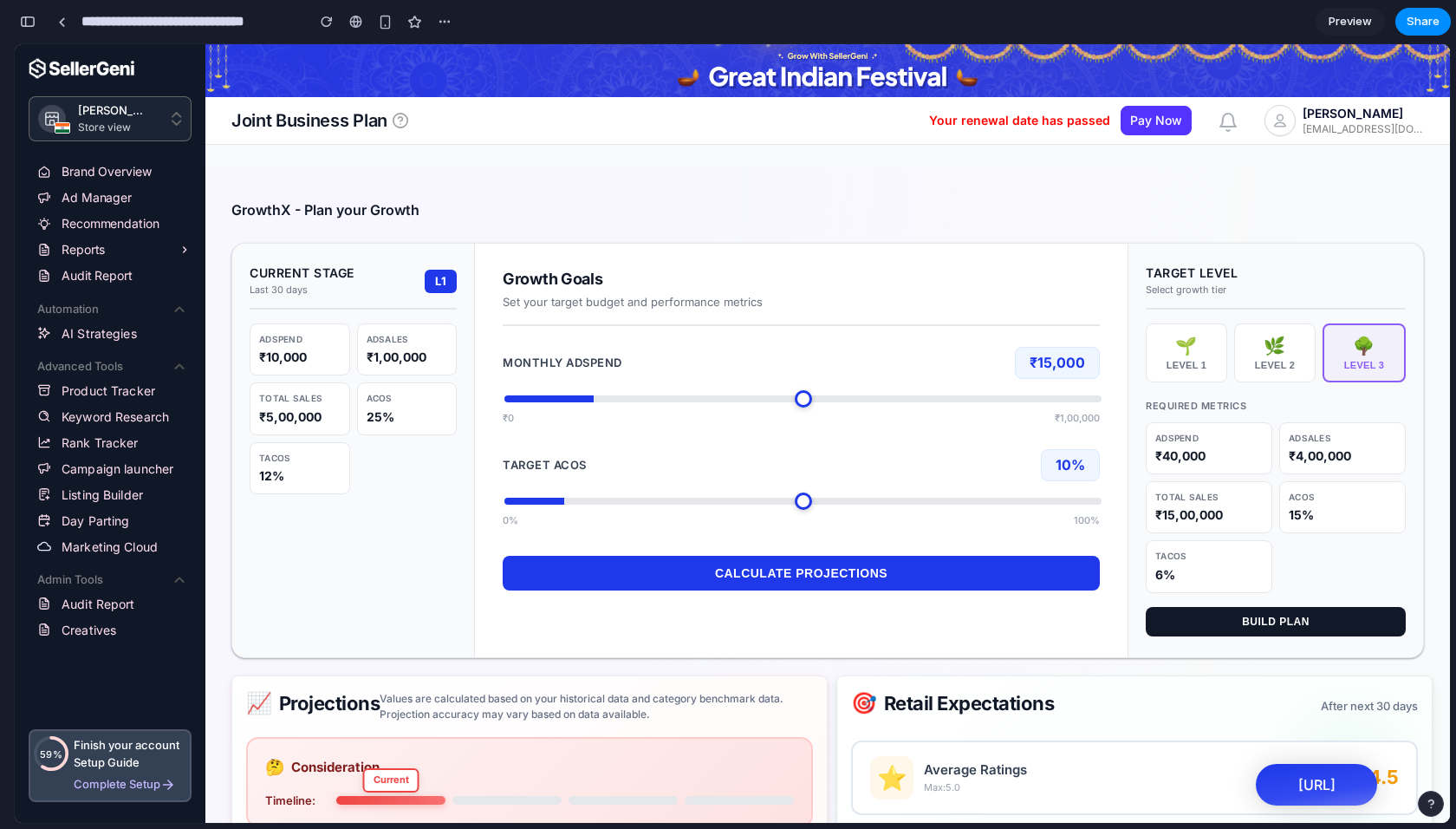
click at [567, 503] on input "range" at bounding box center [802, 500] width 597 height 7
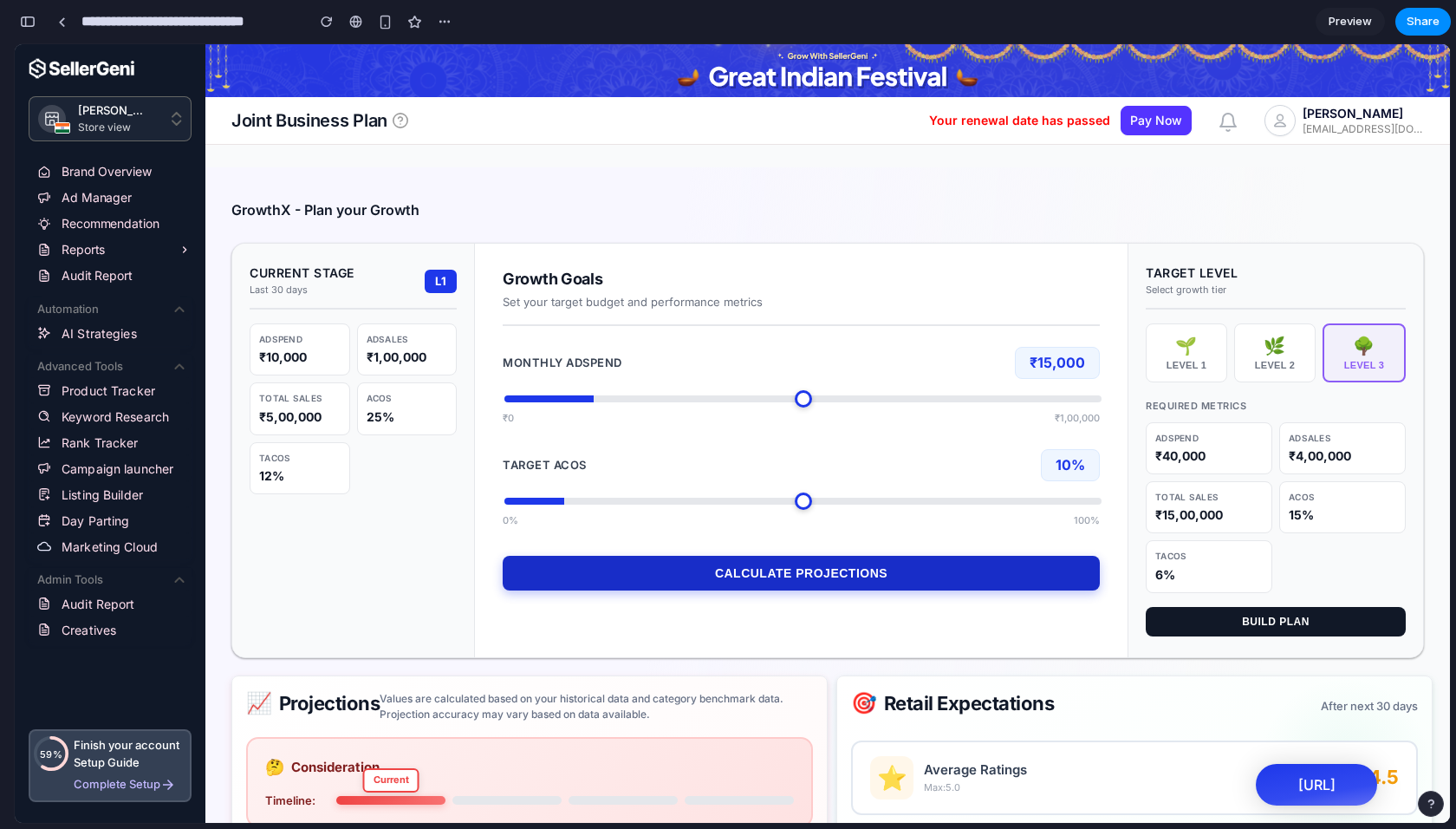
click at [792, 563] on button "Calculate Projections" at bounding box center [801, 573] width 597 height 34
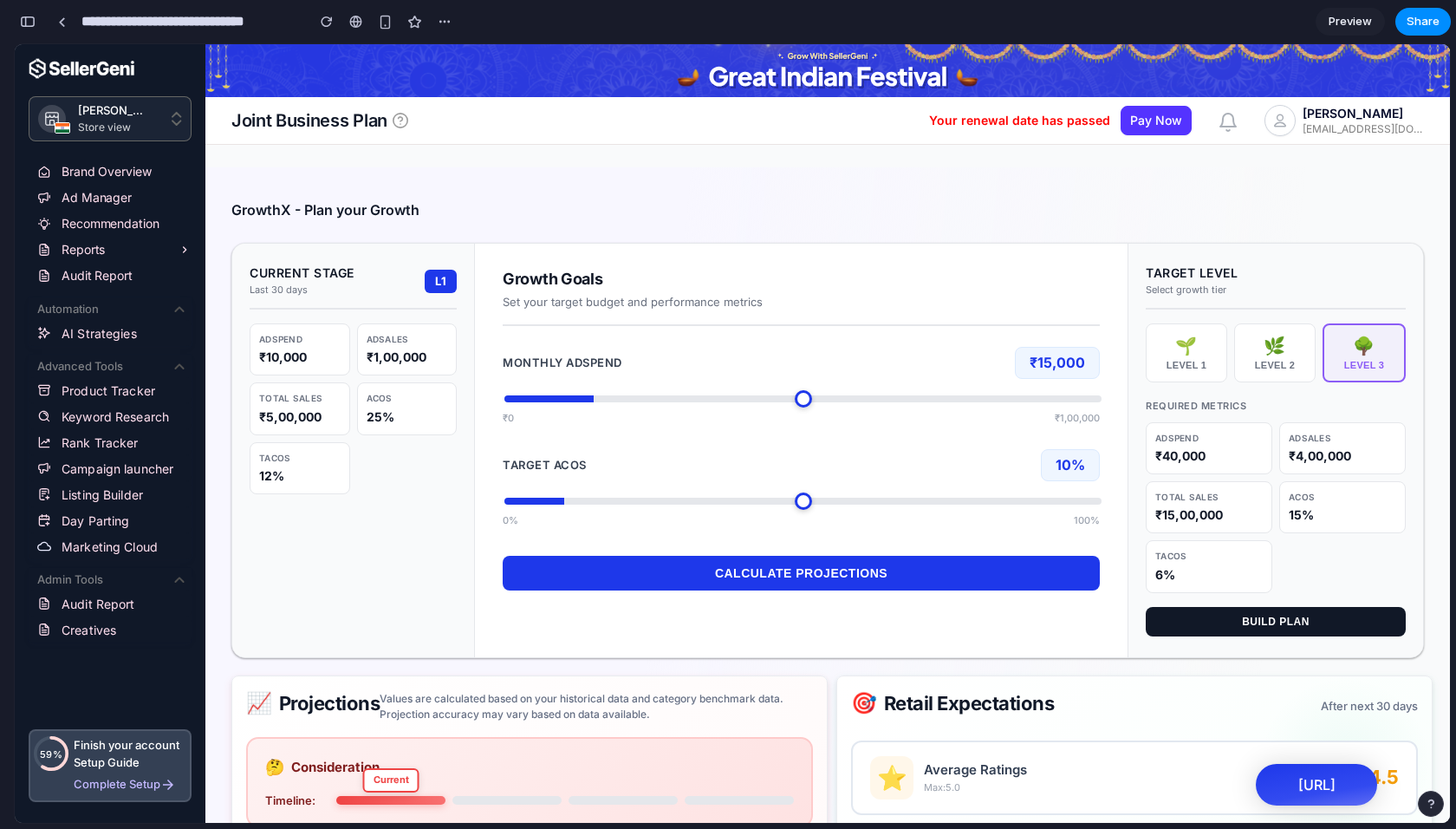
click at [848, 210] on h6 "GrowthX - Plan your Growth" at bounding box center [827, 209] width 1192 height 14
